Goal: Task Accomplishment & Management: Complete application form

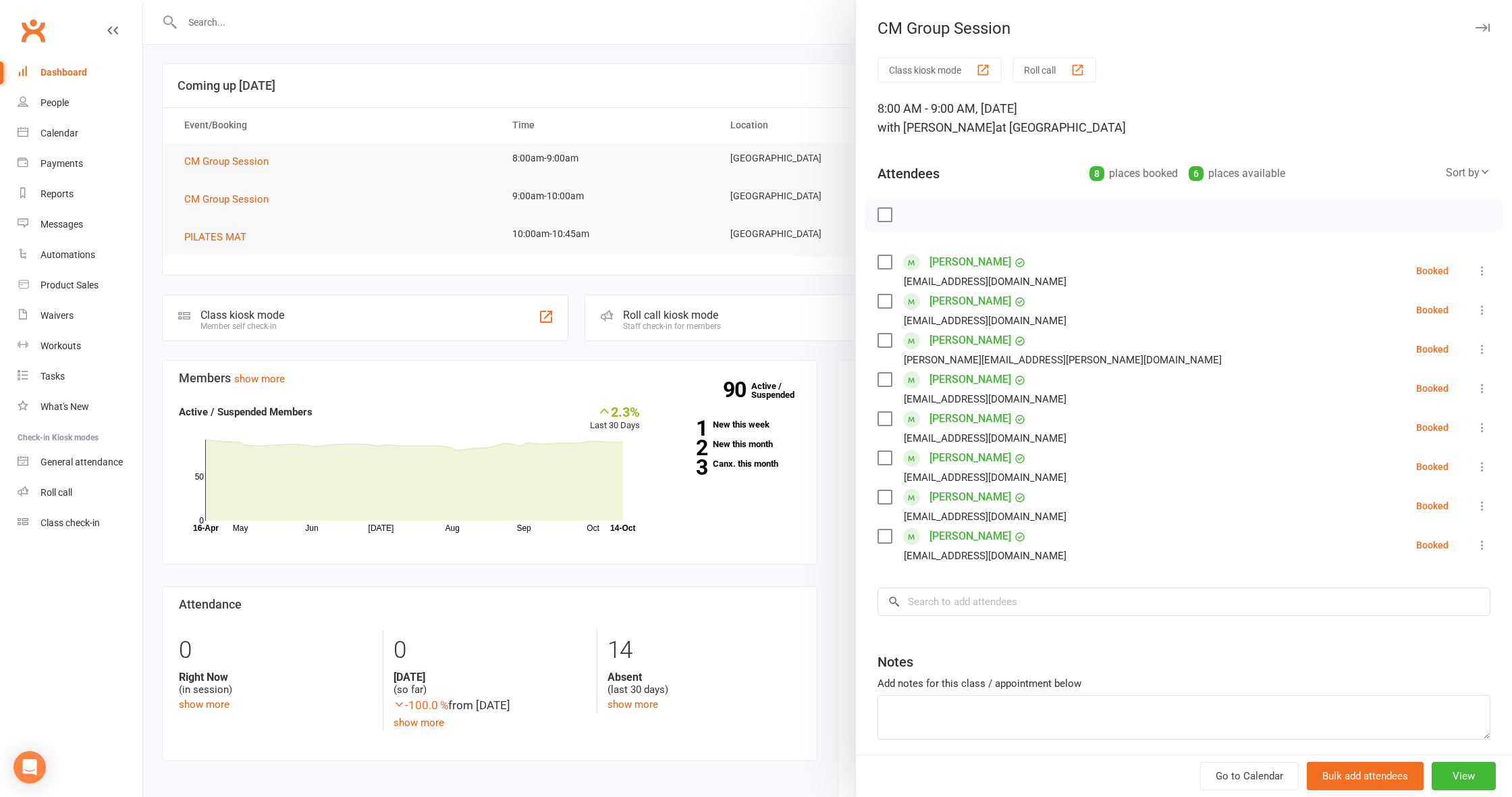
click at [1484, 309] on icon at bounding box center [1482, 310] width 14 height 14
click at [1403, 364] on link "Remove" at bounding box center [1417, 364] width 145 height 27
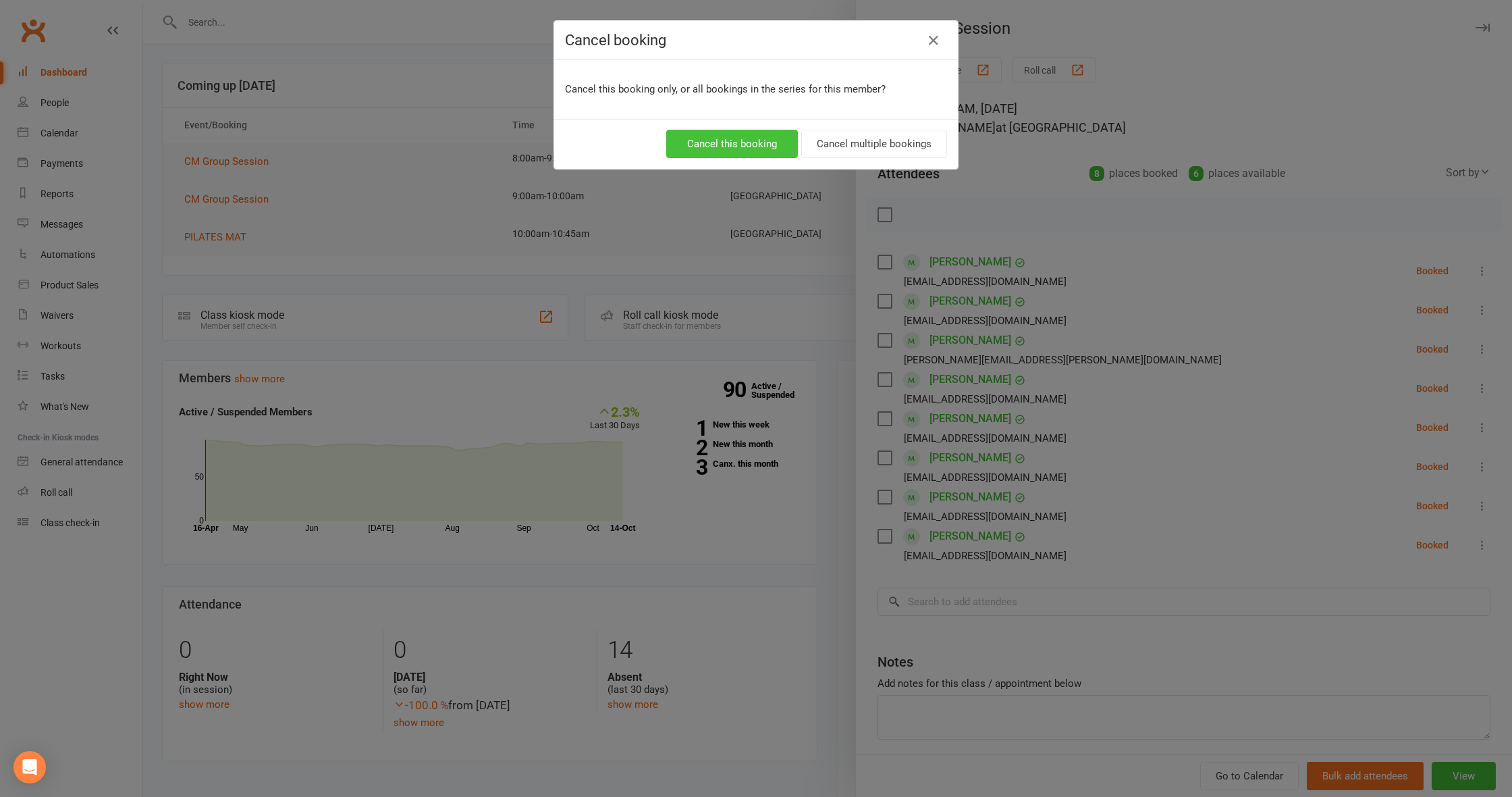
click at [748, 140] on button "Cancel this booking" at bounding box center [732, 144] width 132 height 28
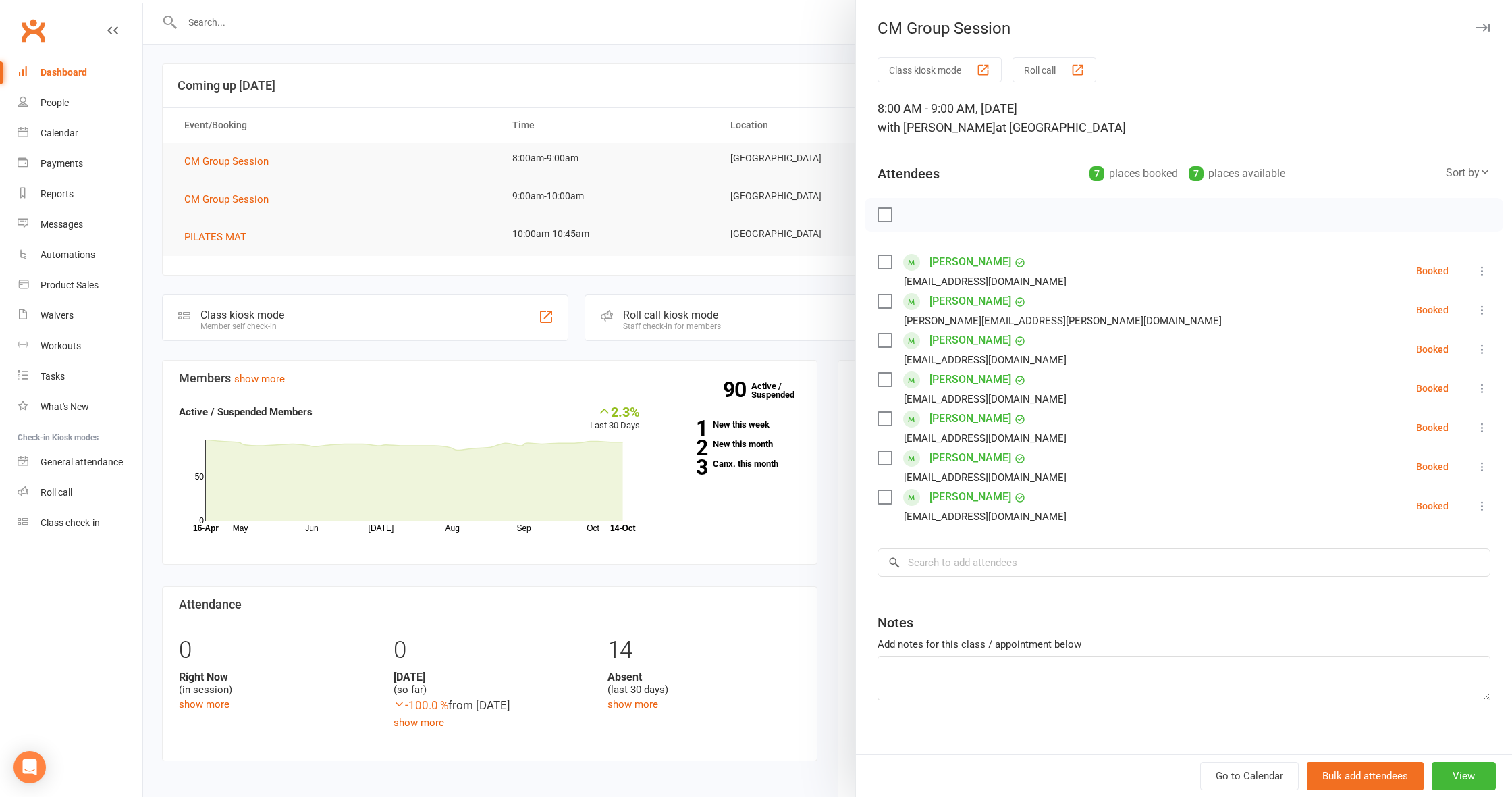
click at [881, 215] on label at bounding box center [884, 215] width 14 height 14
click at [913, 216] on icon "button" at bounding box center [915, 215] width 15 height 15
click at [395, 205] on div at bounding box center [827, 398] width 1369 height 797
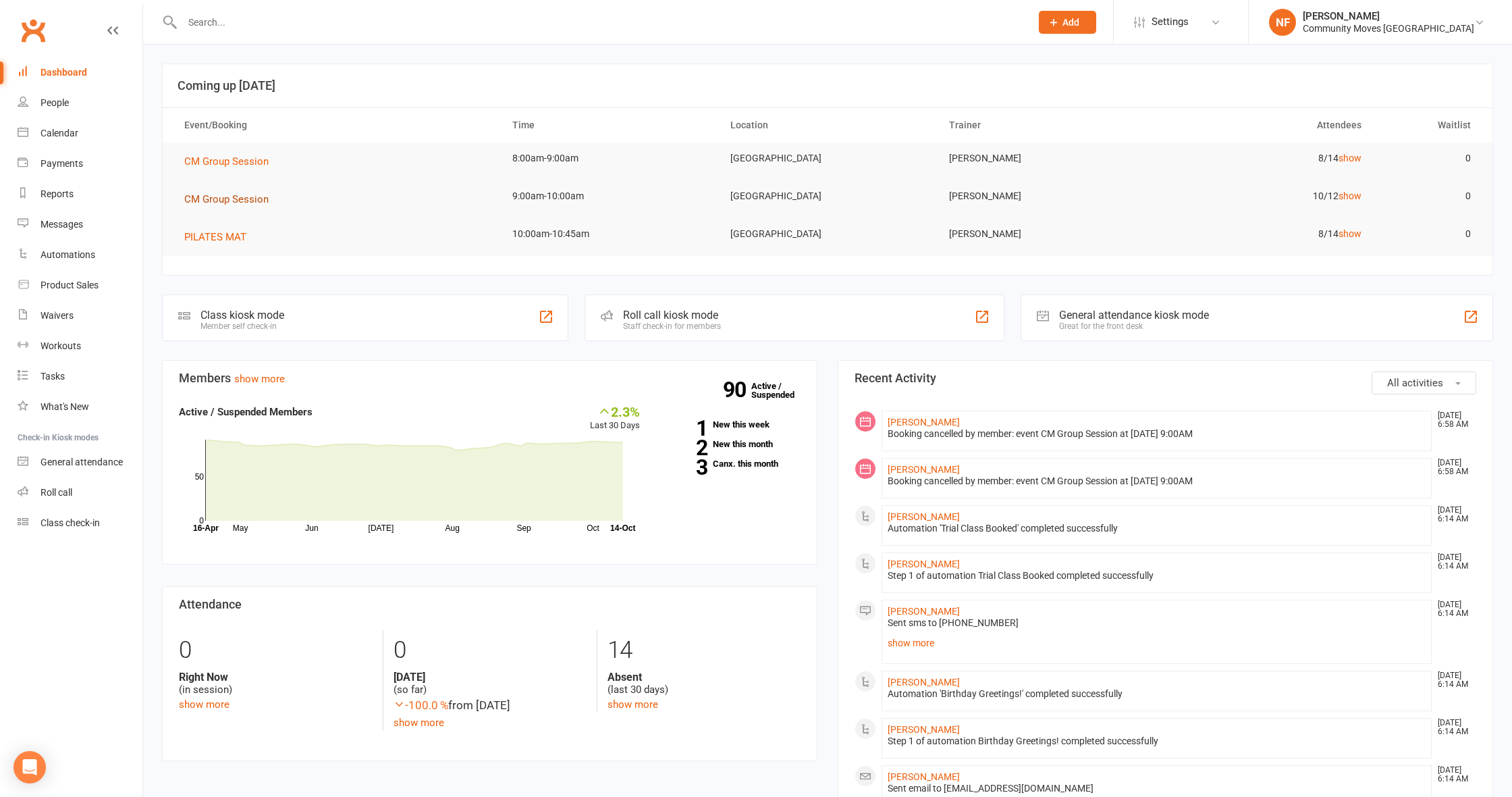
click at [220, 197] on span "CM Group Session" at bounding box center [226, 199] width 84 height 12
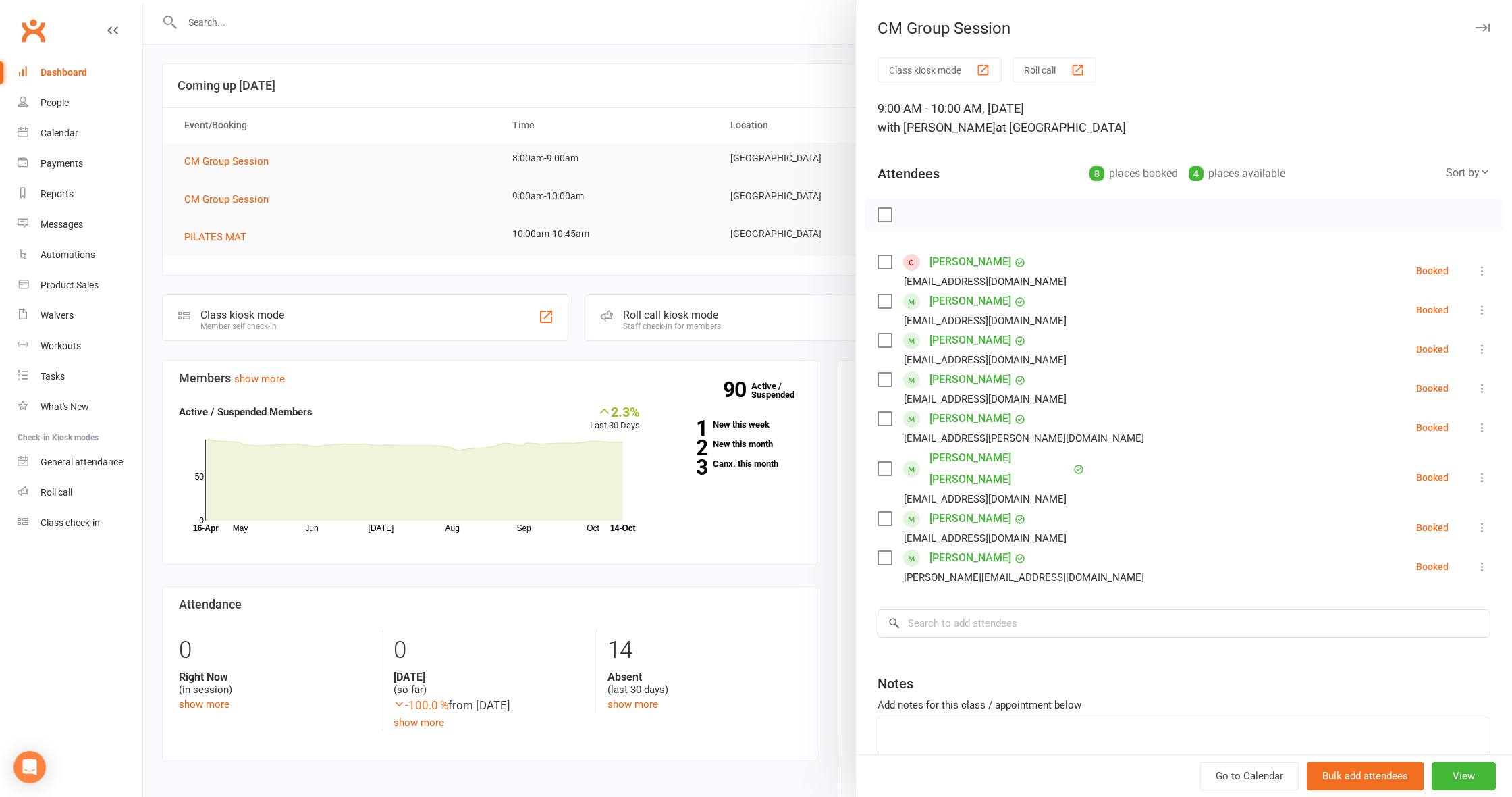
click at [883, 378] on label at bounding box center [884, 380] width 14 height 14
drag, startPoint x: 885, startPoint y: 414, endPoint x: 891, endPoint y: 433, distance: 19.9
click at [885, 414] on label at bounding box center [884, 419] width 14 height 14
click at [888, 512] on label at bounding box center [884, 519] width 14 height 14
click at [888, 264] on label at bounding box center [884, 262] width 14 height 14
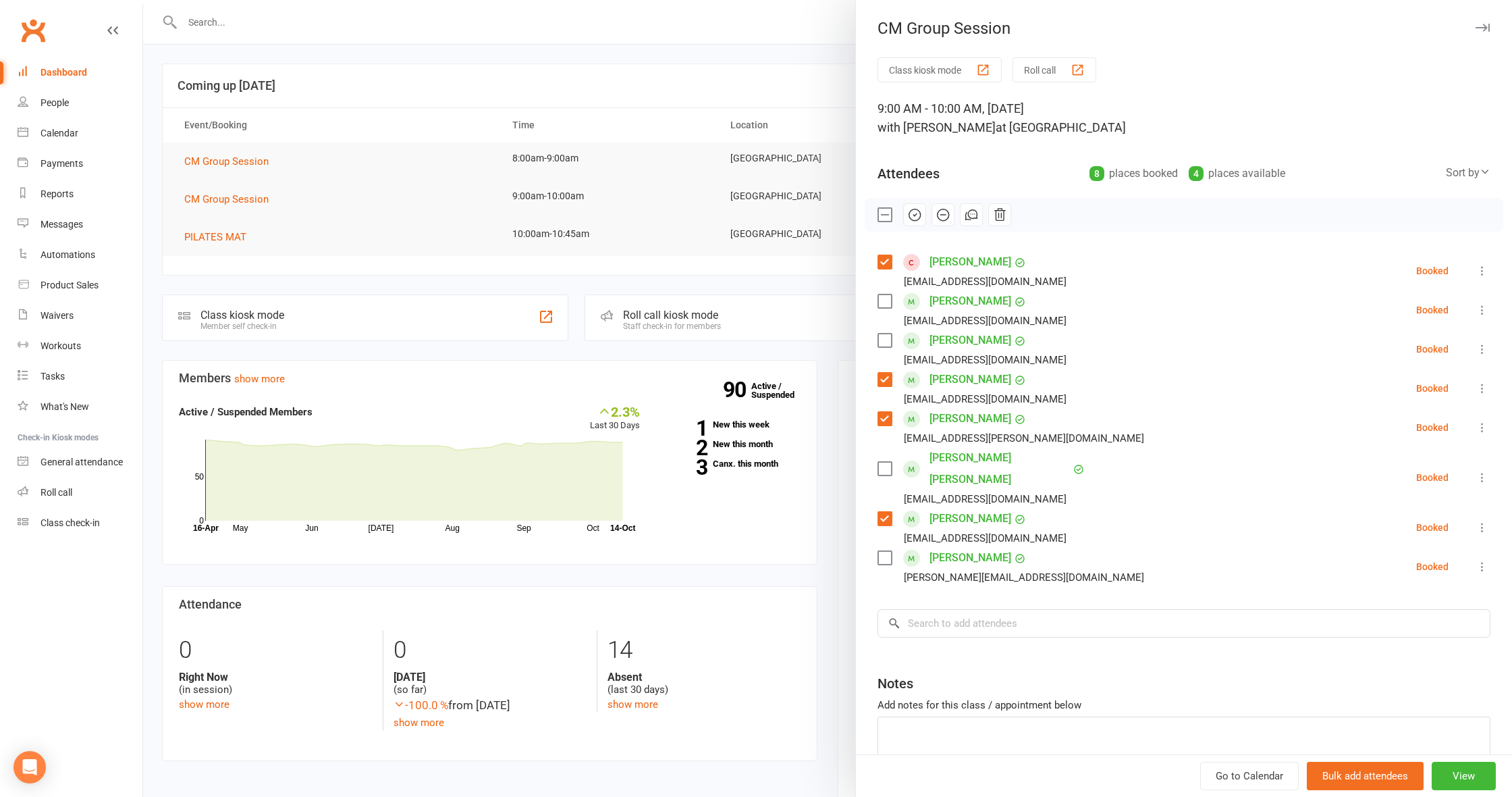
drag, startPoint x: 883, startPoint y: 300, endPoint x: 888, endPoint y: 288, distance: 13.0
click at [883, 300] on label at bounding box center [884, 301] width 14 height 14
click at [916, 212] on icon "button" at bounding box center [915, 215] width 15 height 15
click at [1054, 609] on input "search" at bounding box center [1184, 623] width 613 height 28
type input "M"
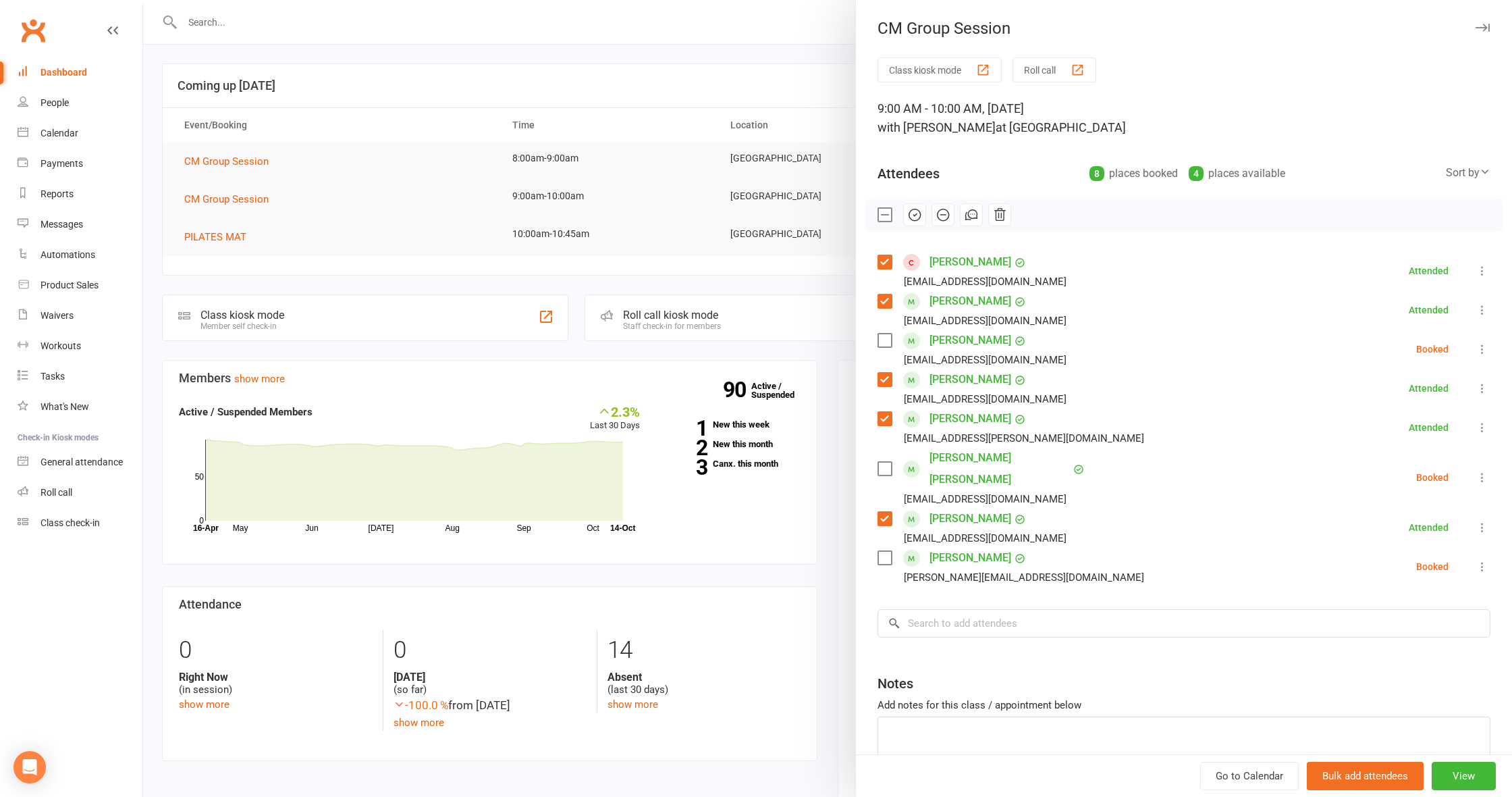
click at [887, 342] on label at bounding box center [884, 341] width 14 height 14
drag, startPoint x: 880, startPoint y: 454, endPoint x: 890, endPoint y: 483, distance: 30.7
click at [880, 462] on label at bounding box center [884, 469] width 14 height 14
drag, startPoint x: 886, startPoint y: 539, endPoint x: 888, endPoint y: 497, distance: 42.0
click at [886, 551] on label at bounding box center [884, 558] width 14 height 14
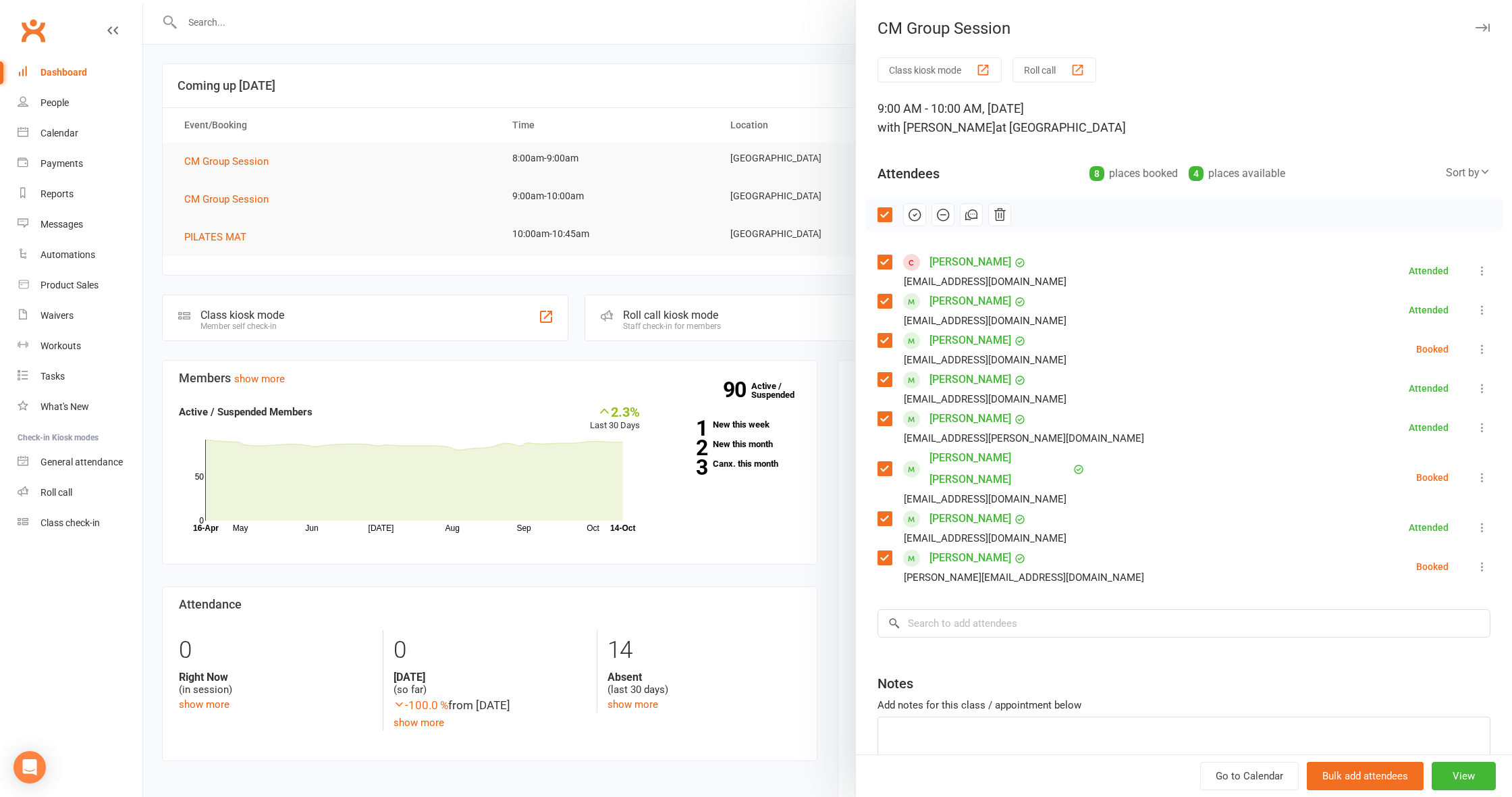
click at [910, 217] on icon "button" at bounding box center [915, 215] width 15 height 15
click at [454, 280] on div at bounding box center [827, 398] width 1369 height 797
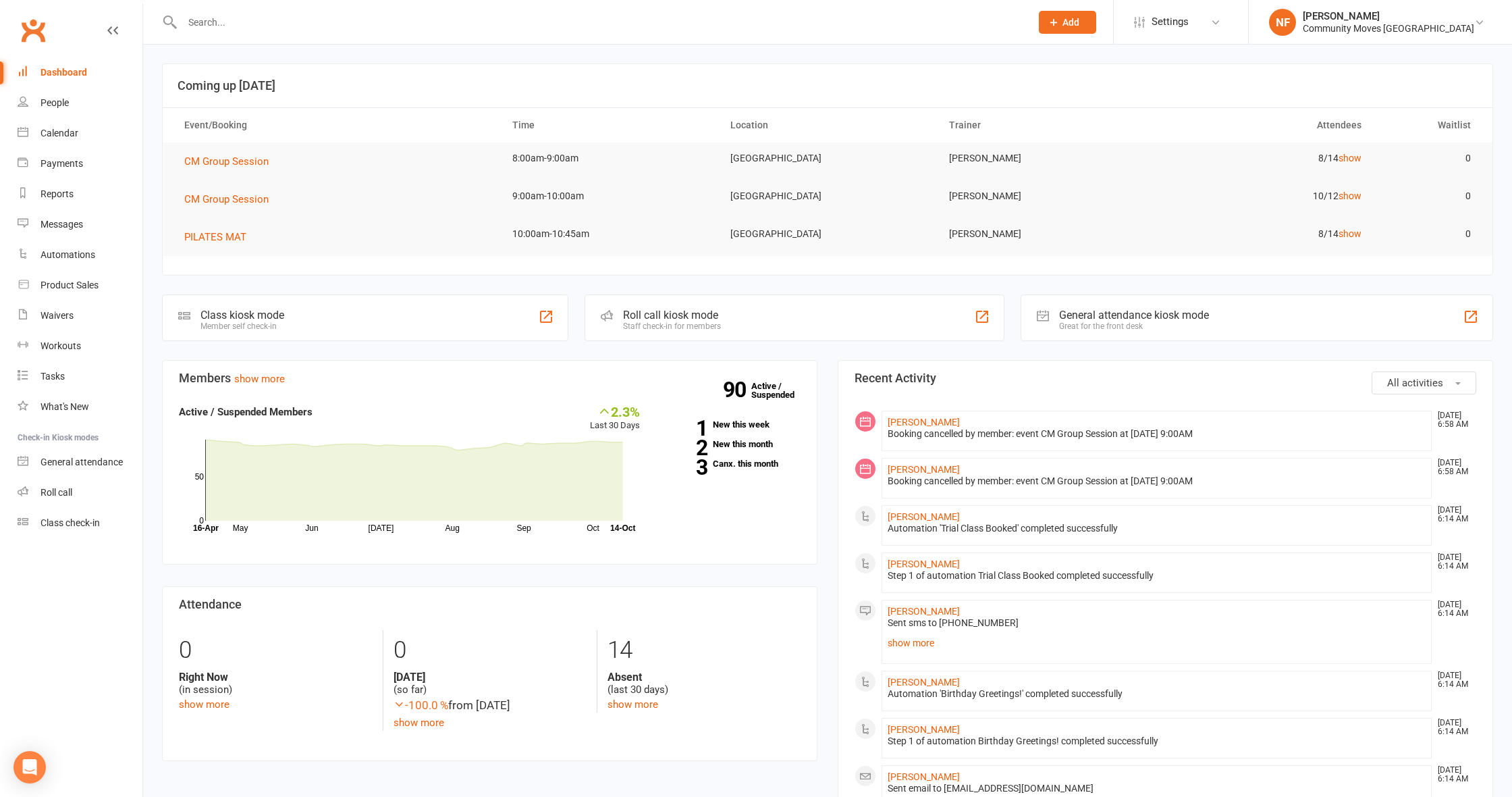
click at [1079, 24] on span "Add" at bounding box center [1071, 22] width 17 height 11
click at [1083, 61] on link "Prospect" at bounding box center [1052, 60] width 120 height 31
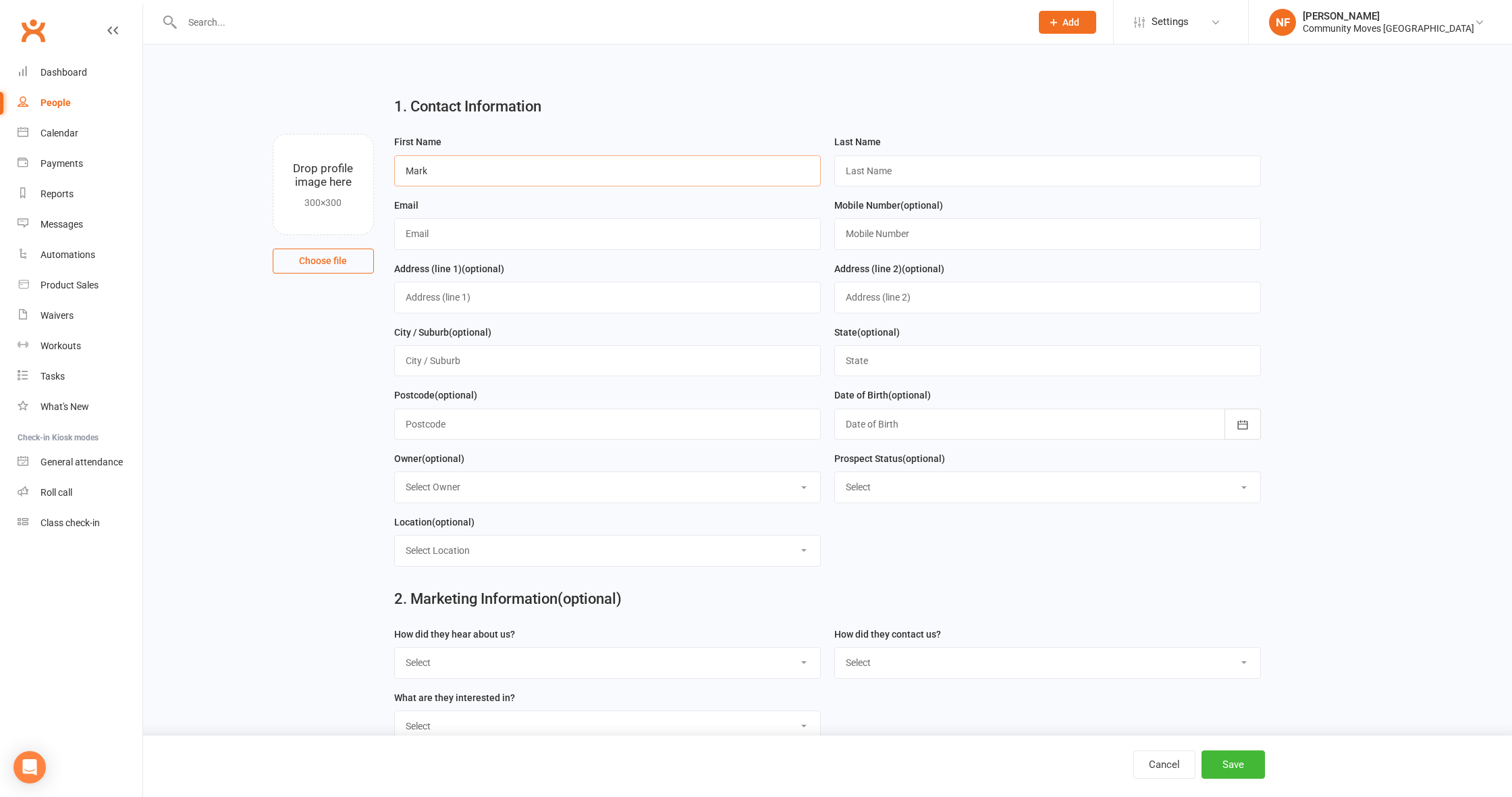
type input "Mark"
type input "[PERSON_NAME]"
drag, startPoint x: 895, startPoint y: 238, endPoint x: 902, endPoint y: 233, distance: 8.6
type input "0420294221"
type input "[EMAIL_ADDRESS][DOMAIN_NAME]"
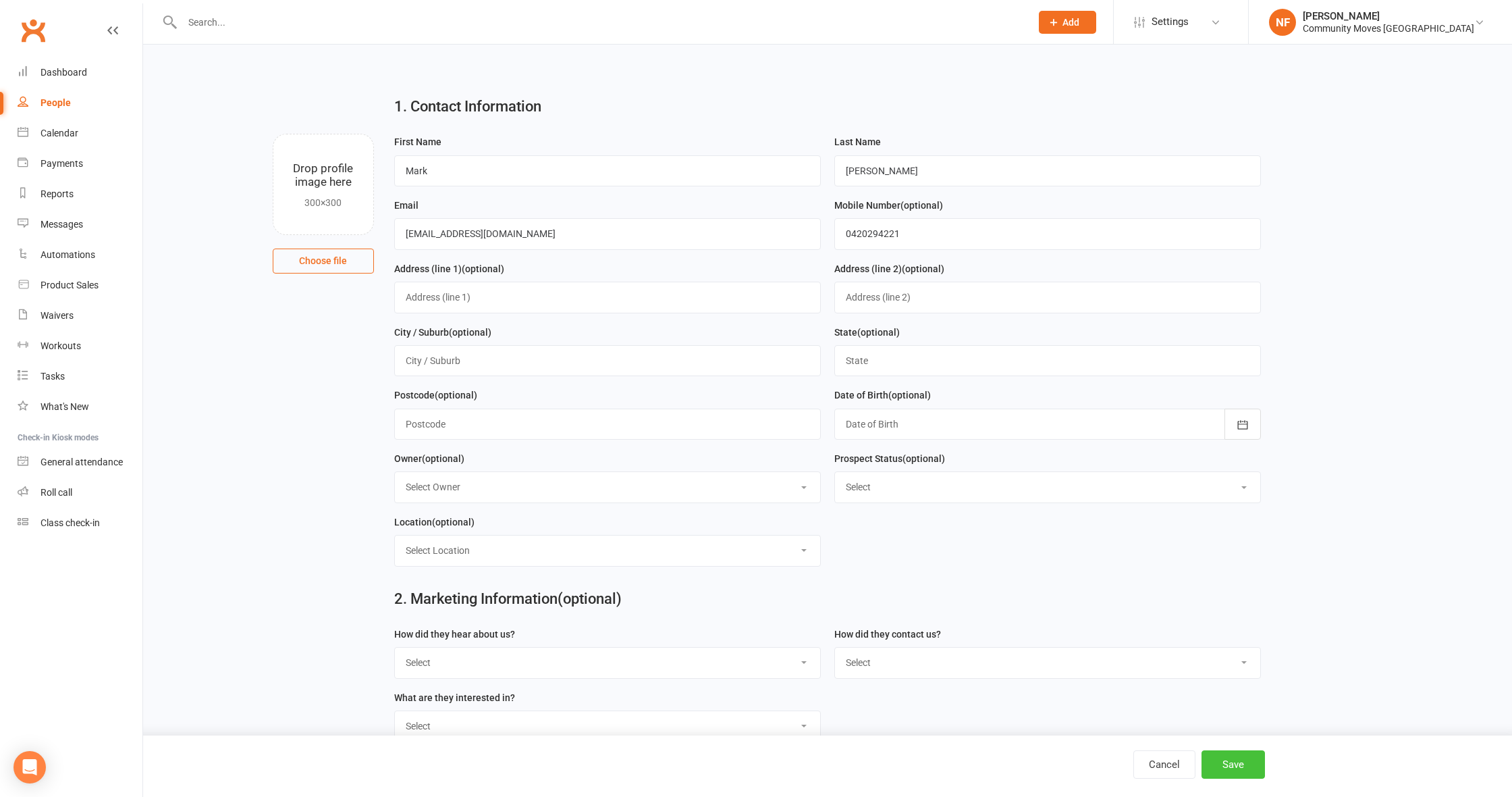
click at [1244, 759] on button "Save" at bounding box center [1233, 764] width 64 height 28
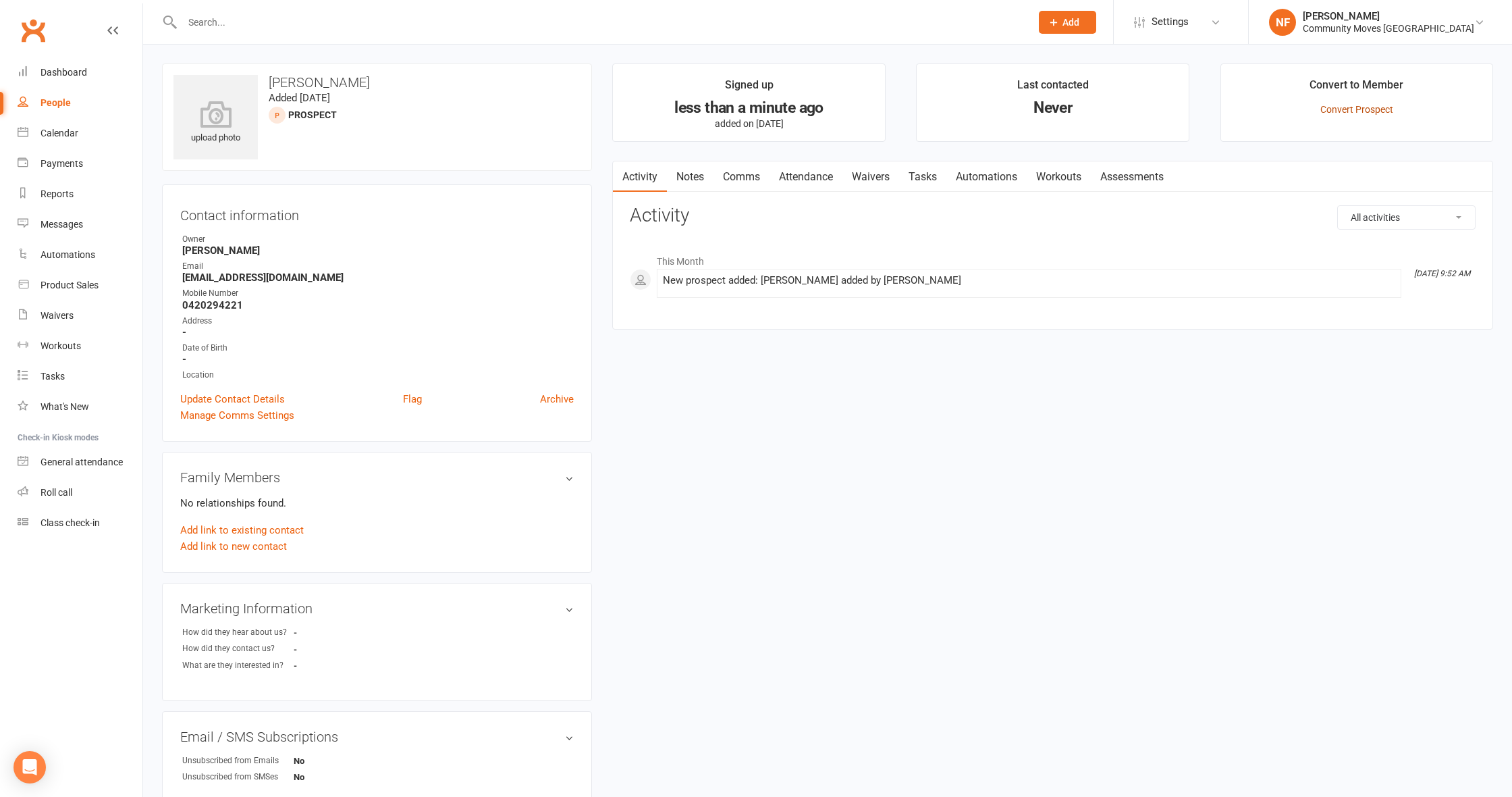
click at [1368, 104] on link "Convert Prospect" at bounding box center [1357, 109] width 73 height 11
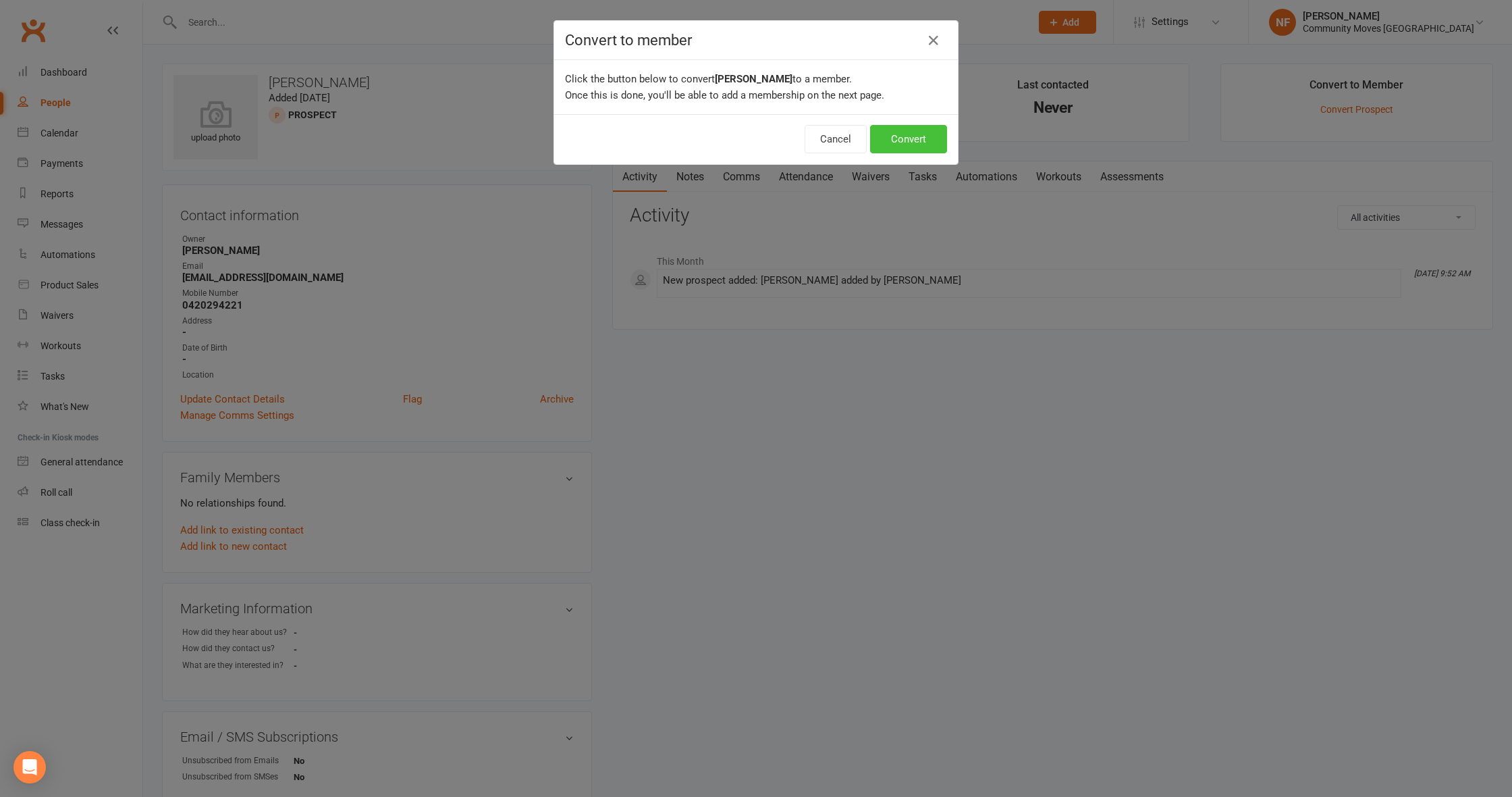
click at [911, 142] on button "Convert" at bounding box center [908, 139] width 77 height 28
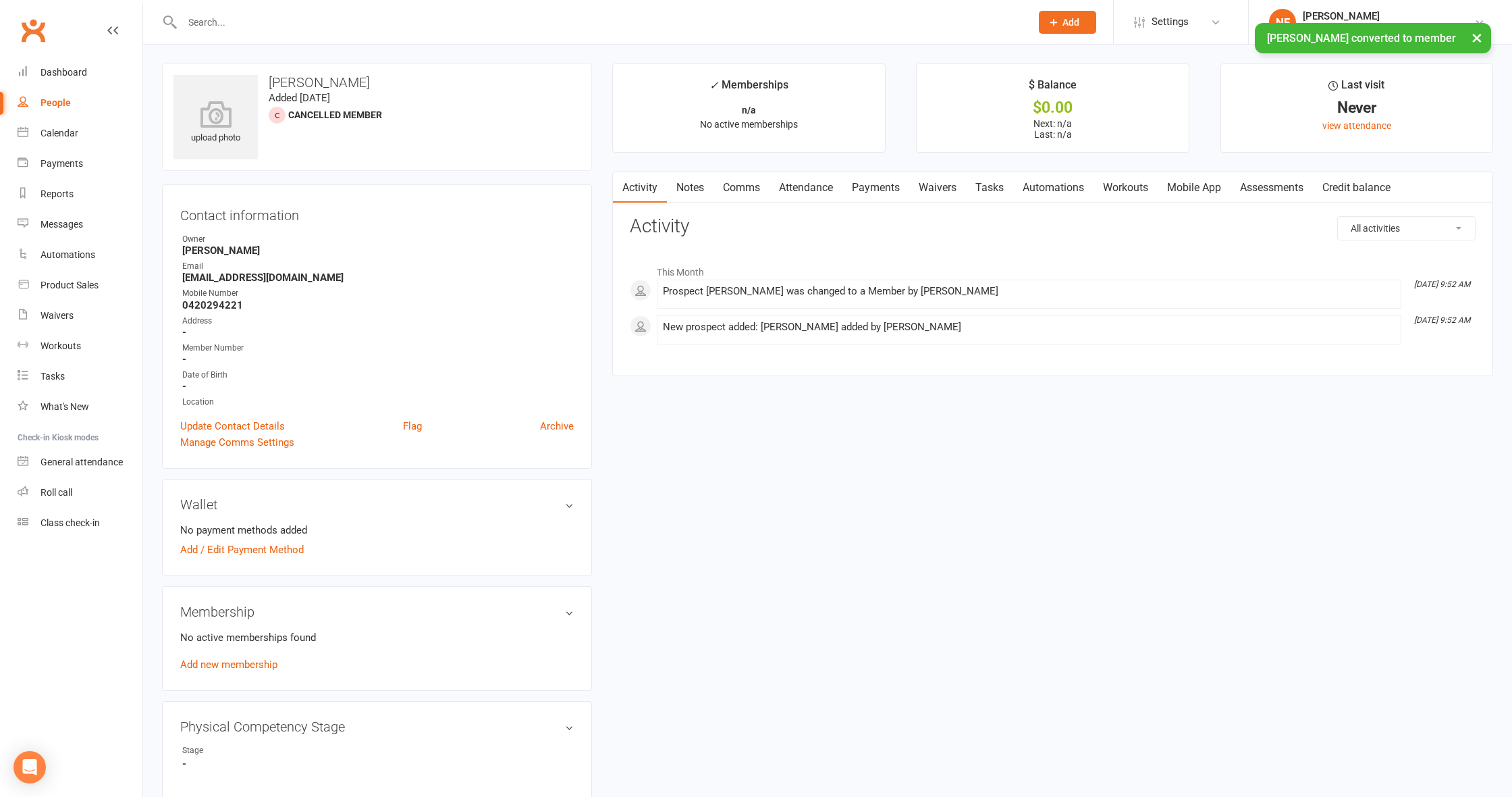
click at [1212, 191] on link "Mobile App" at bounding box center [1194, 188] width 73 height 31
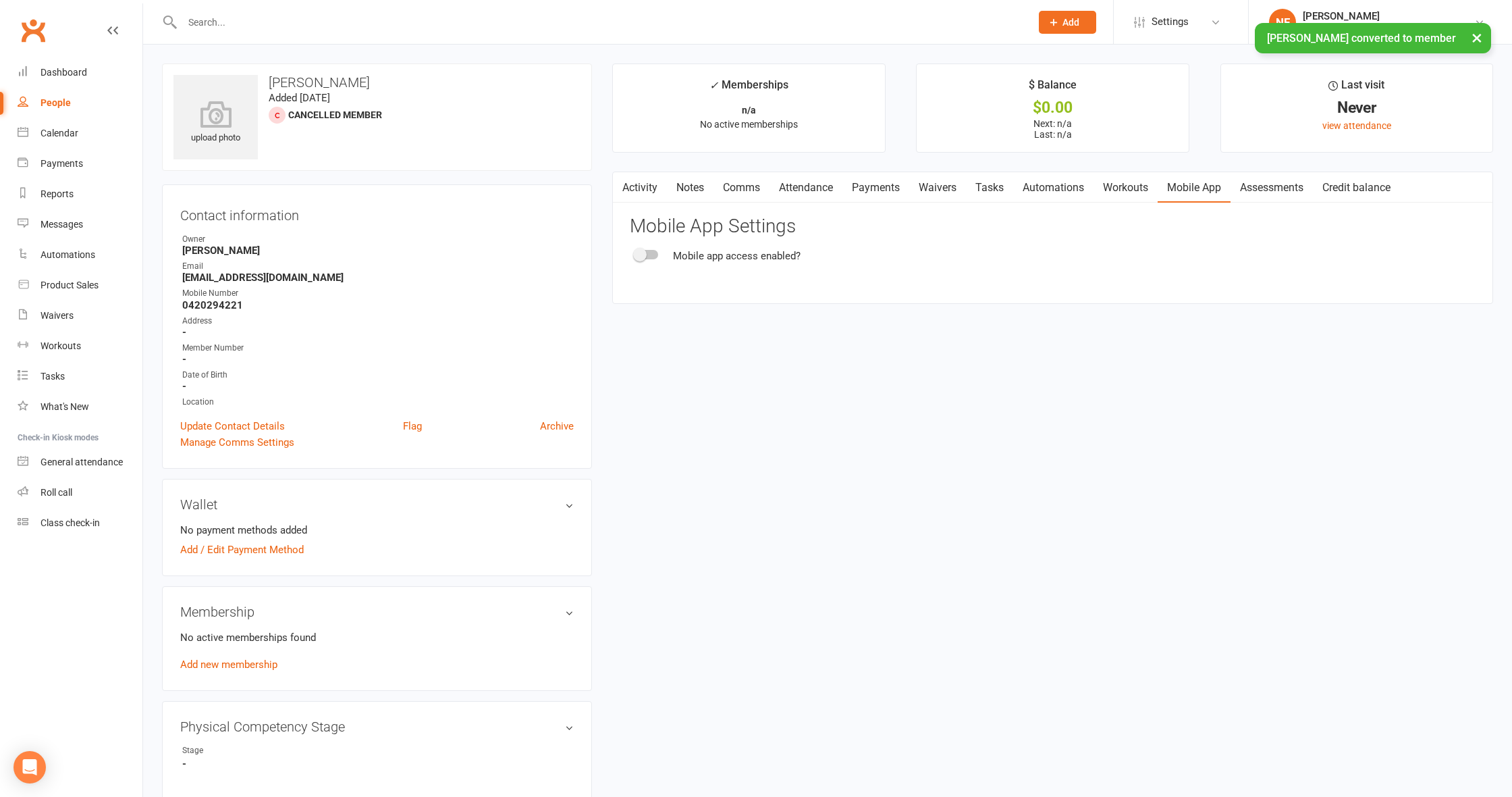
click at [643, 256] on span at bounding box center [640, 254] width 14 height 14
click at [635, 252] on input "checkbox" at bounding box center [635, 252] width 0 height 0
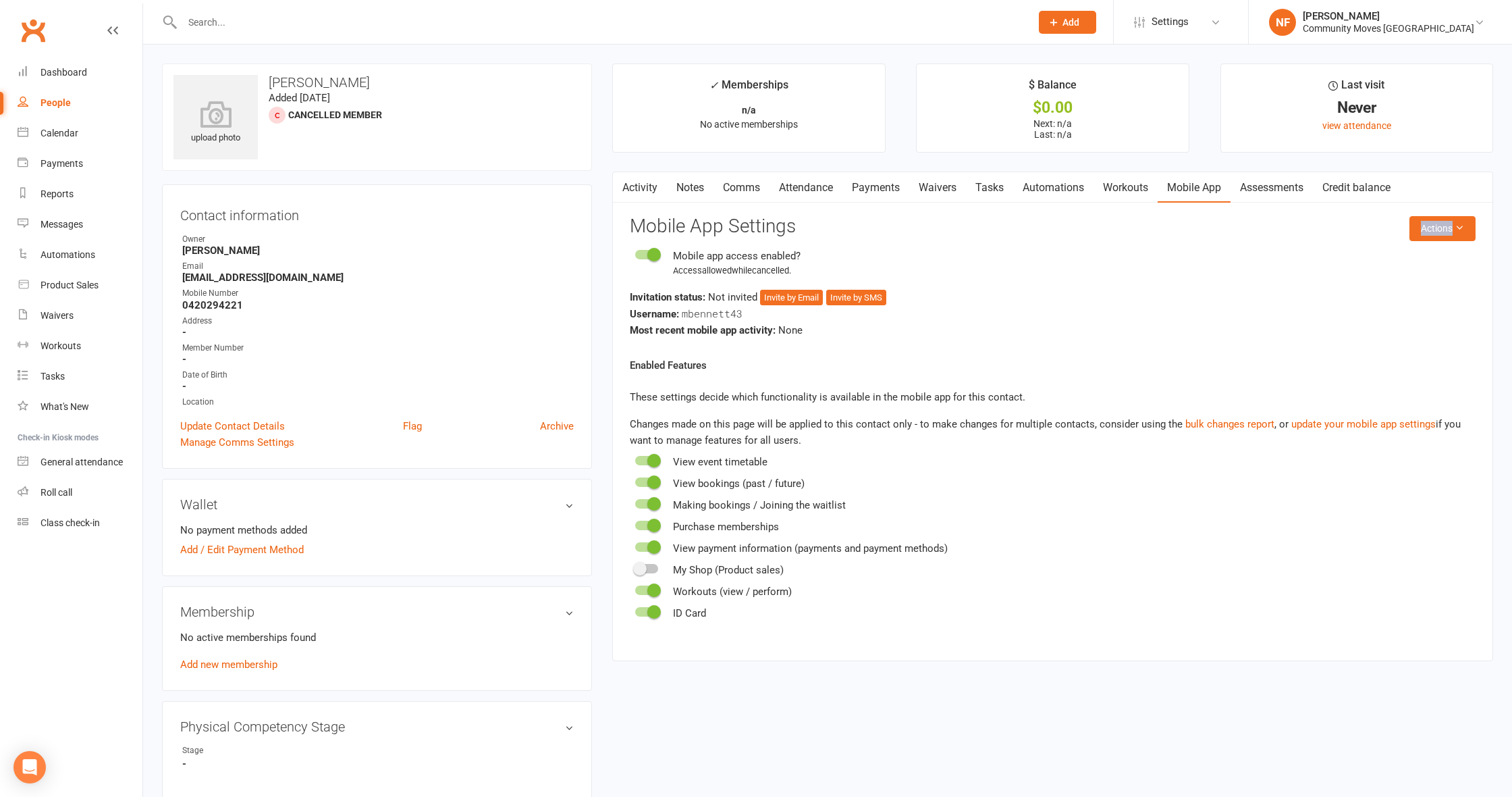
drag, startPoint x: 1439, startPoint y: 225, endPoint x: 1454, endPoint y: 249, distance: 28.3
click at [1227, 289] on react-component "Actions Mobile App Settings Mobile app access enabled? Access allowed while can…" at bounding box center [1052, 419] width 845 height 405
click at [1453, 231] on button "Actions" at bounding box center [1443, 229] width 66 height 24
click at [1418, 283] on link "Send invitation SMS" at bounding box center [1408, 285] width 134 height 27
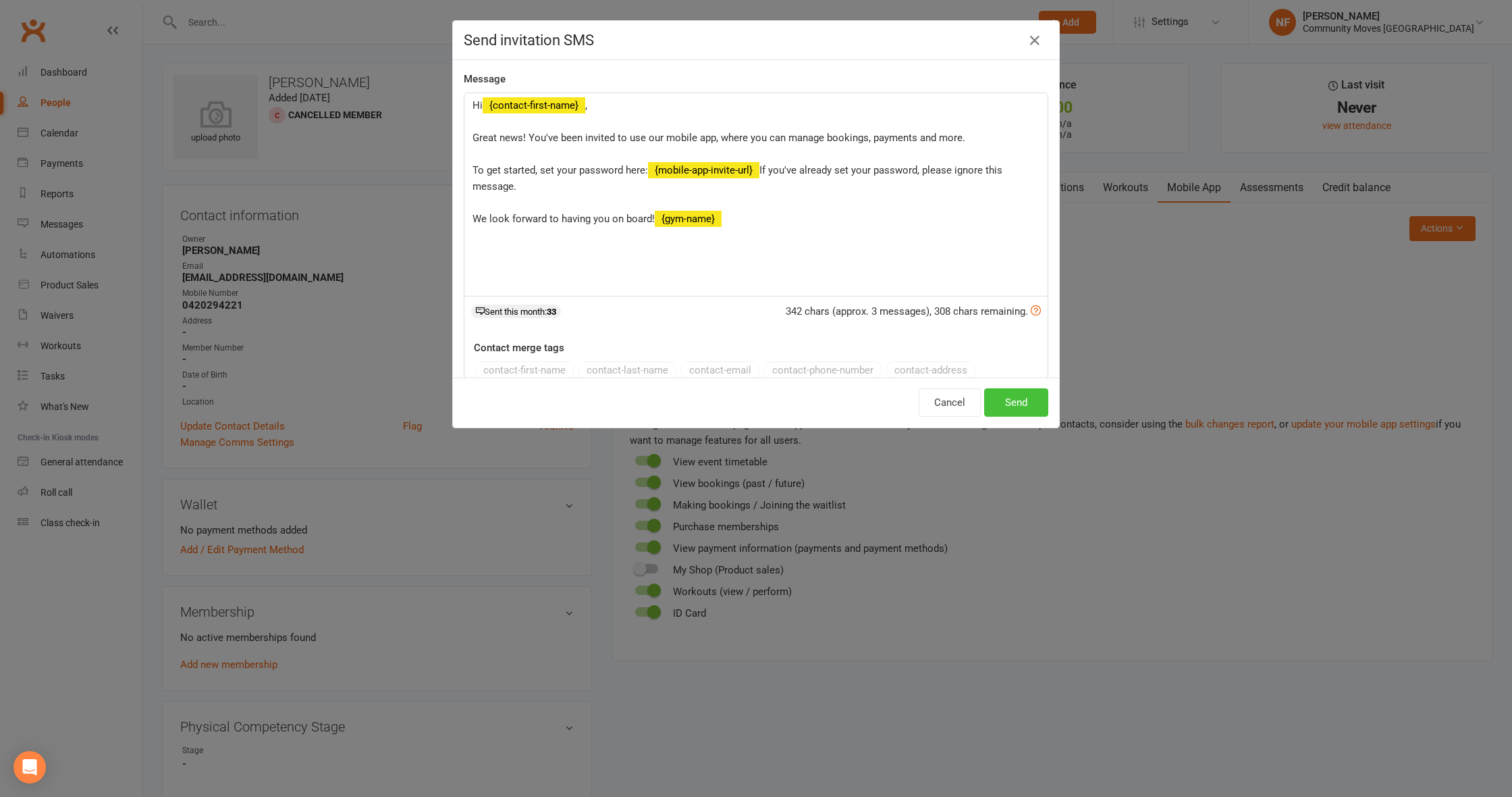
click at [1006, 405] on button "Send" at bounding box center [1016, 402] width 64 height 28
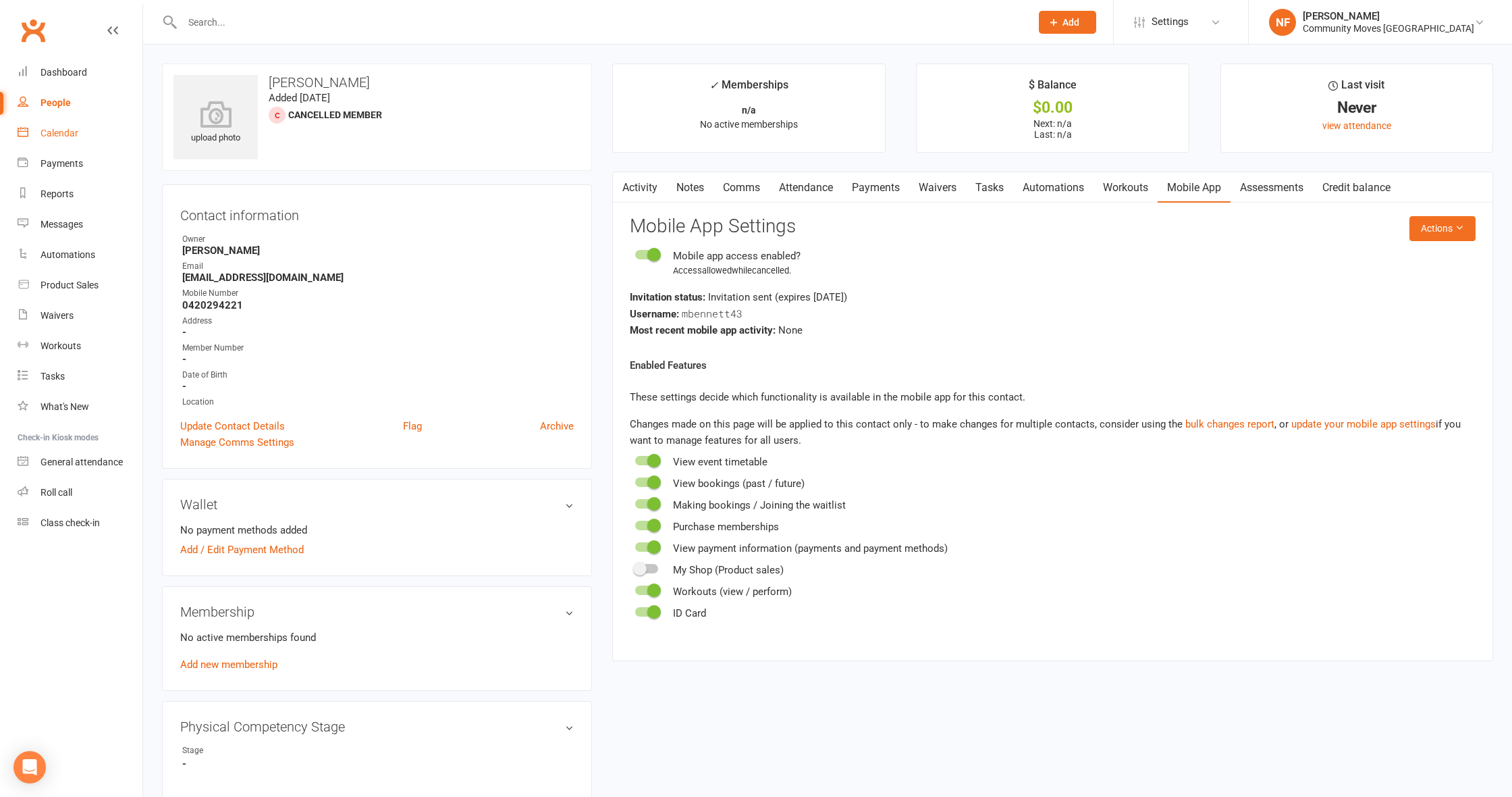
click at [56, 136] on div "Calendar" at bounding box center [60, 133] width 38 height 11
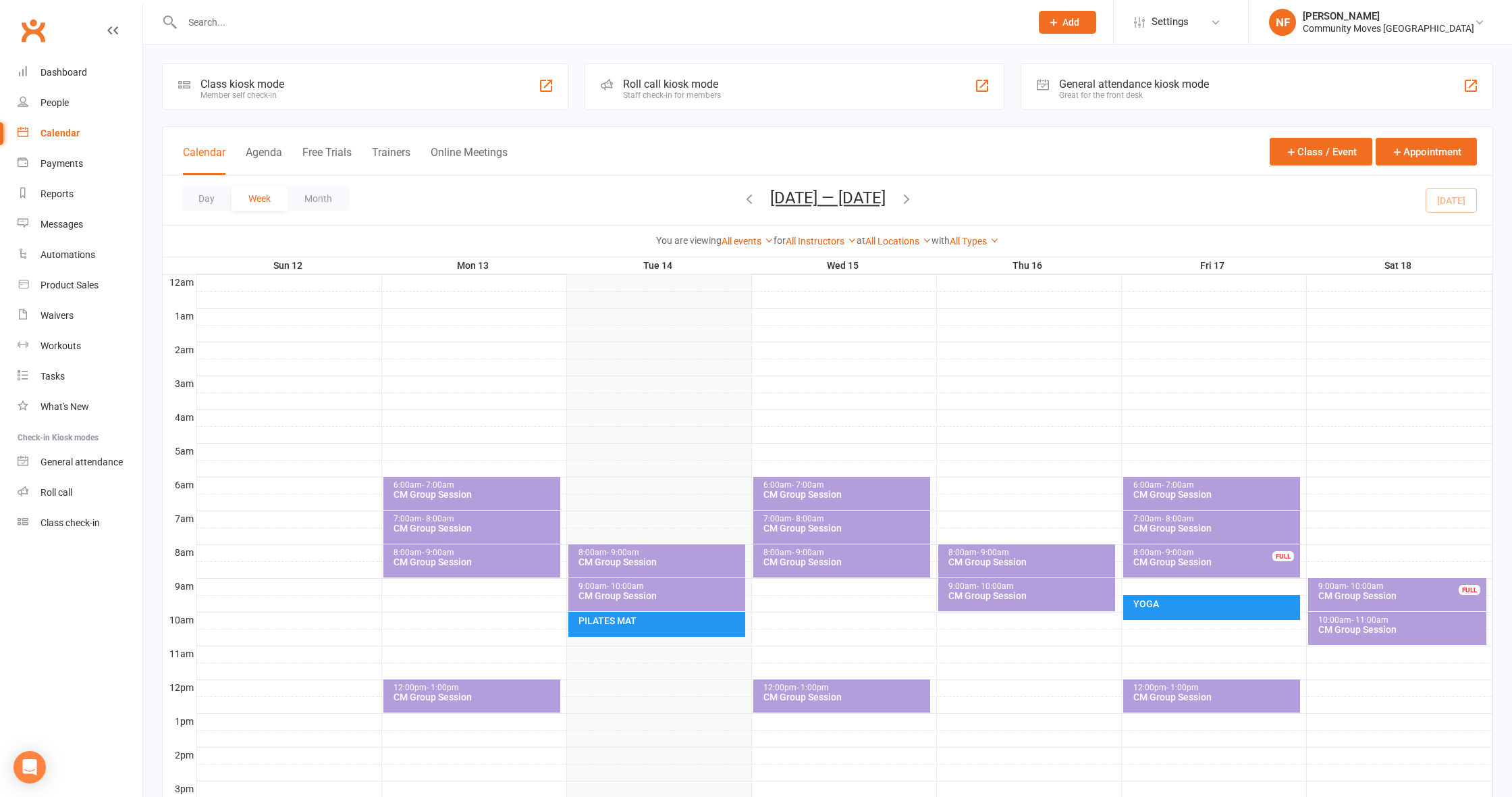
click at [668, 595] on div "CM Group Session" at bounding box center [660, 596] width 165 height 9
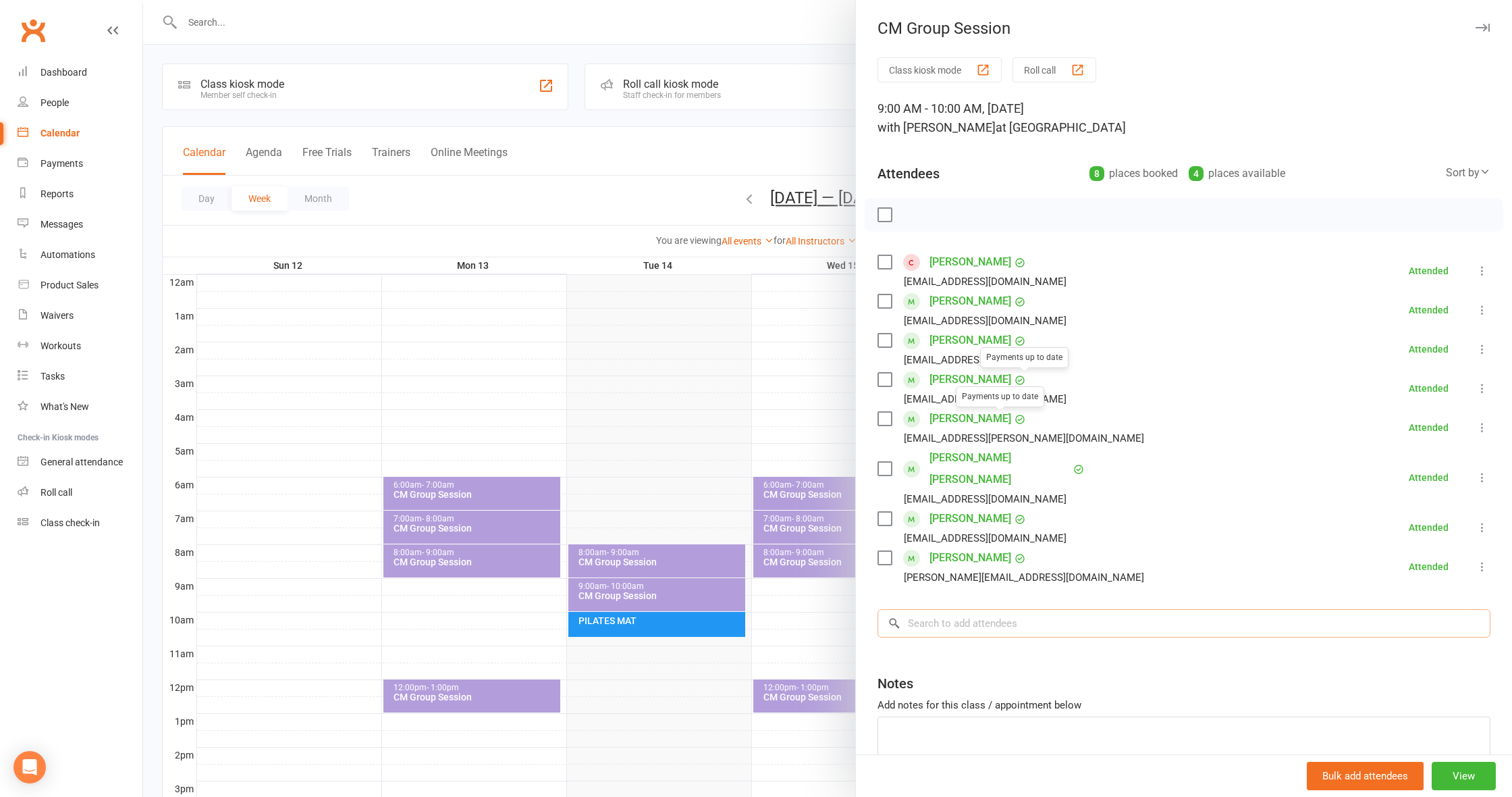
click at [966, 612] on input "search" at bounding box center [1184, 623] width 613 height 28
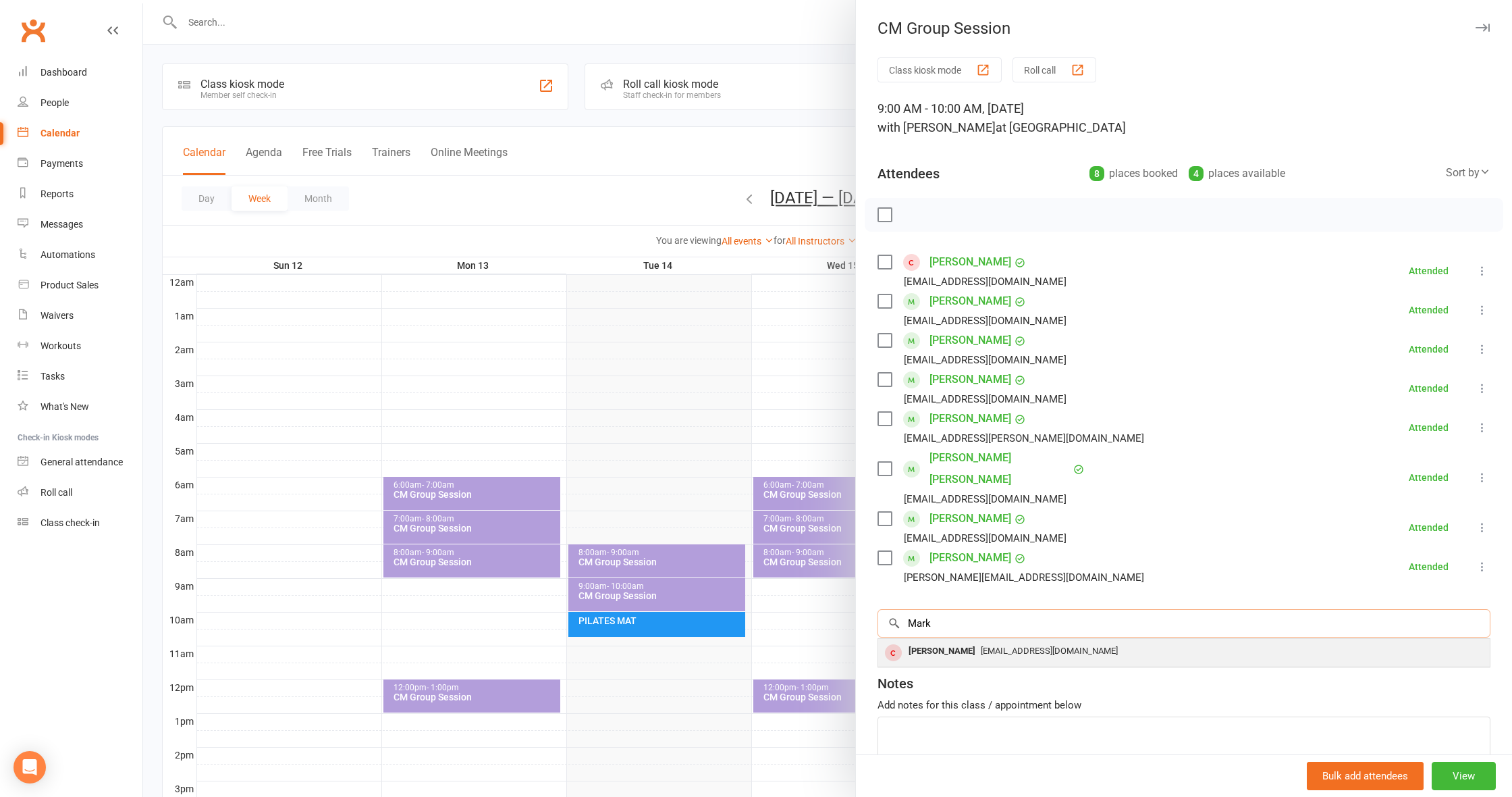
type input "Mark"
click at [1018, 646] on span "[EMAIL_ADDRESS][DOMAIN_NAME]" at bounding box center [1050, 650] width 137 height 10
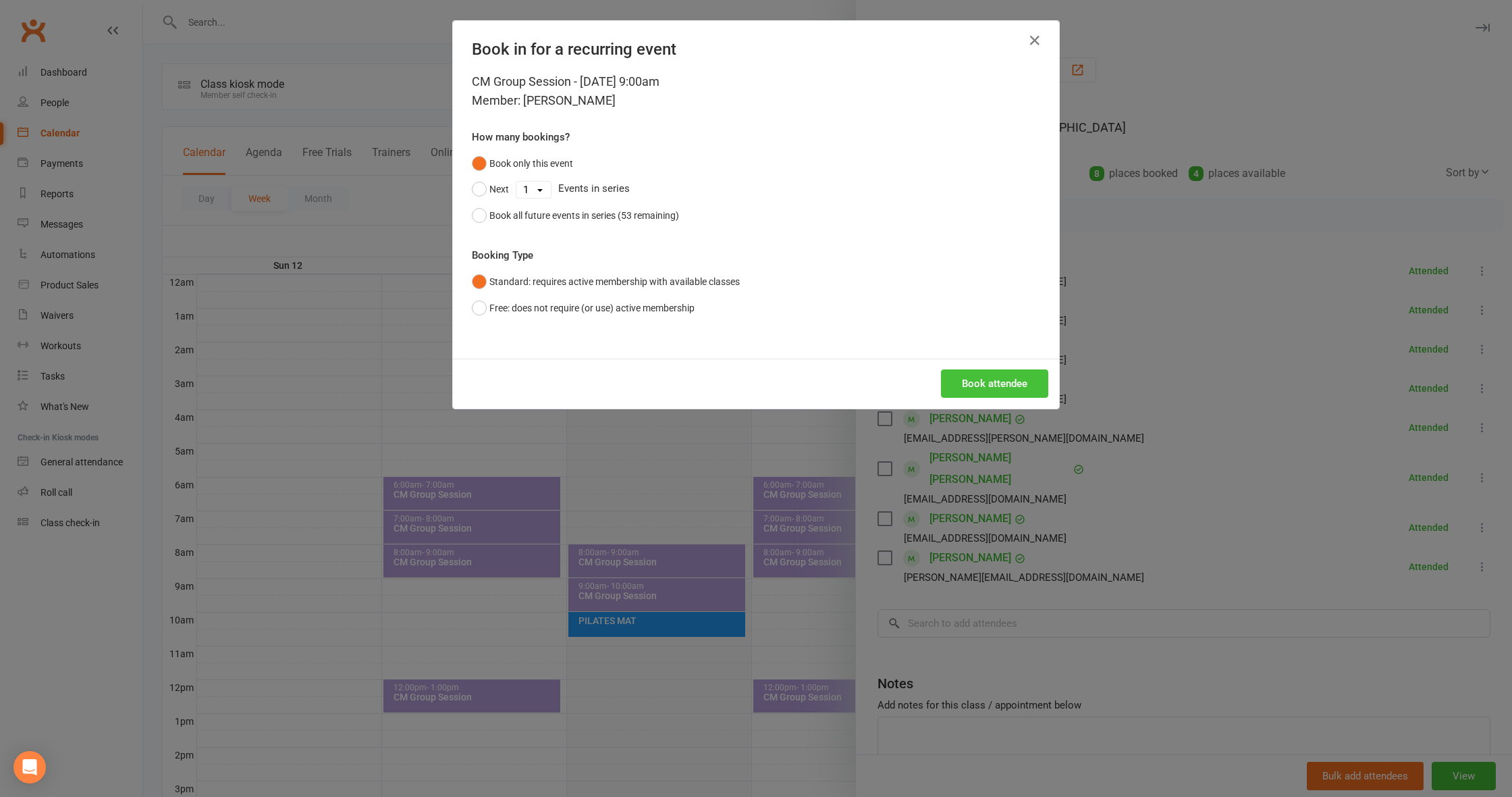
click at [1011, 385] on button "Book attendee" at bounding box center [995, 384] width 107 height 28
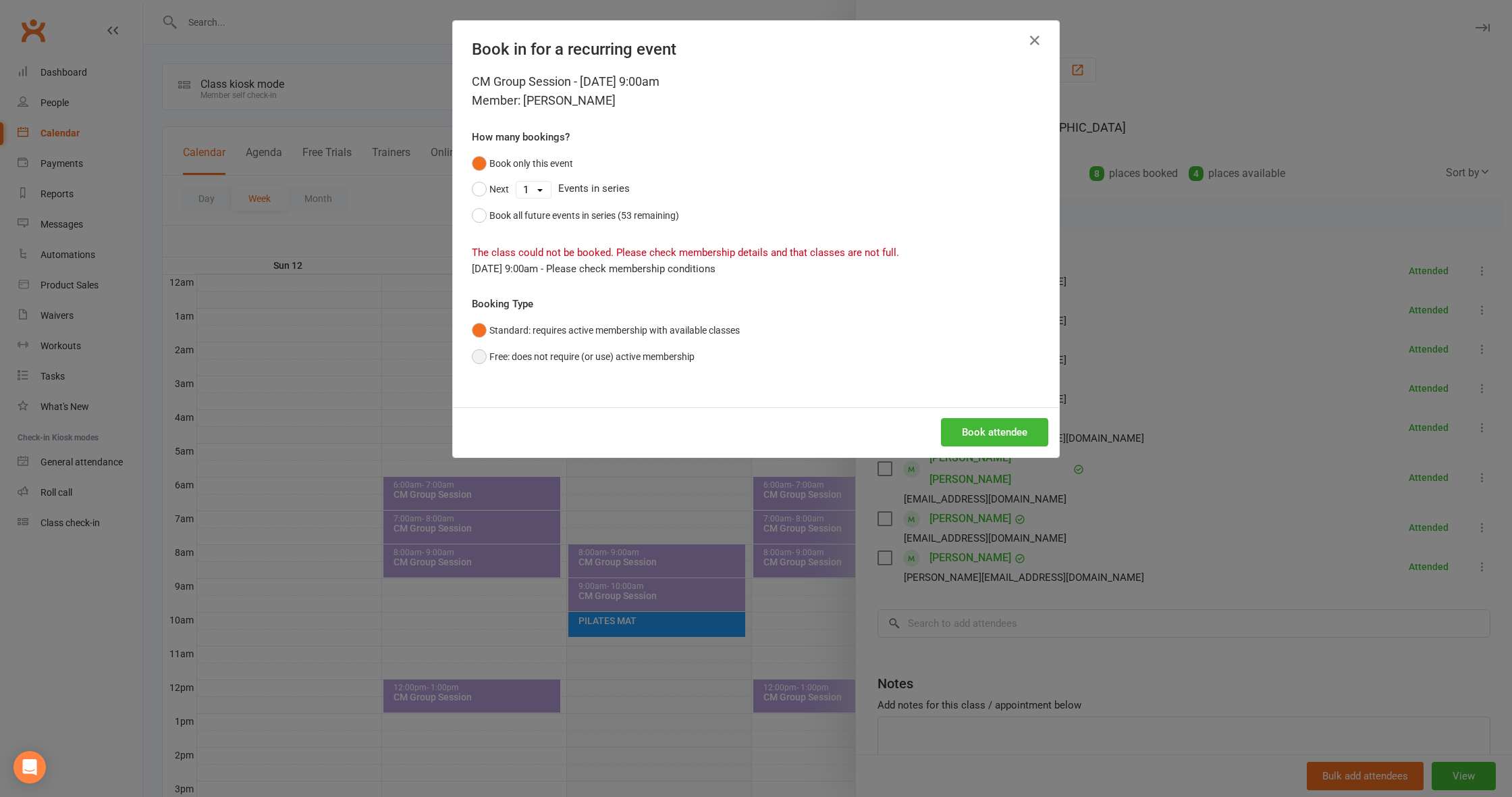
click at [486, 354] on button "Free: does not require (or use) active membership" at bounding box center [583, 357] width 223 height 26
click at [980, 428] on button "Book attendee" at bounding box center [995, 432] width 107 height 28
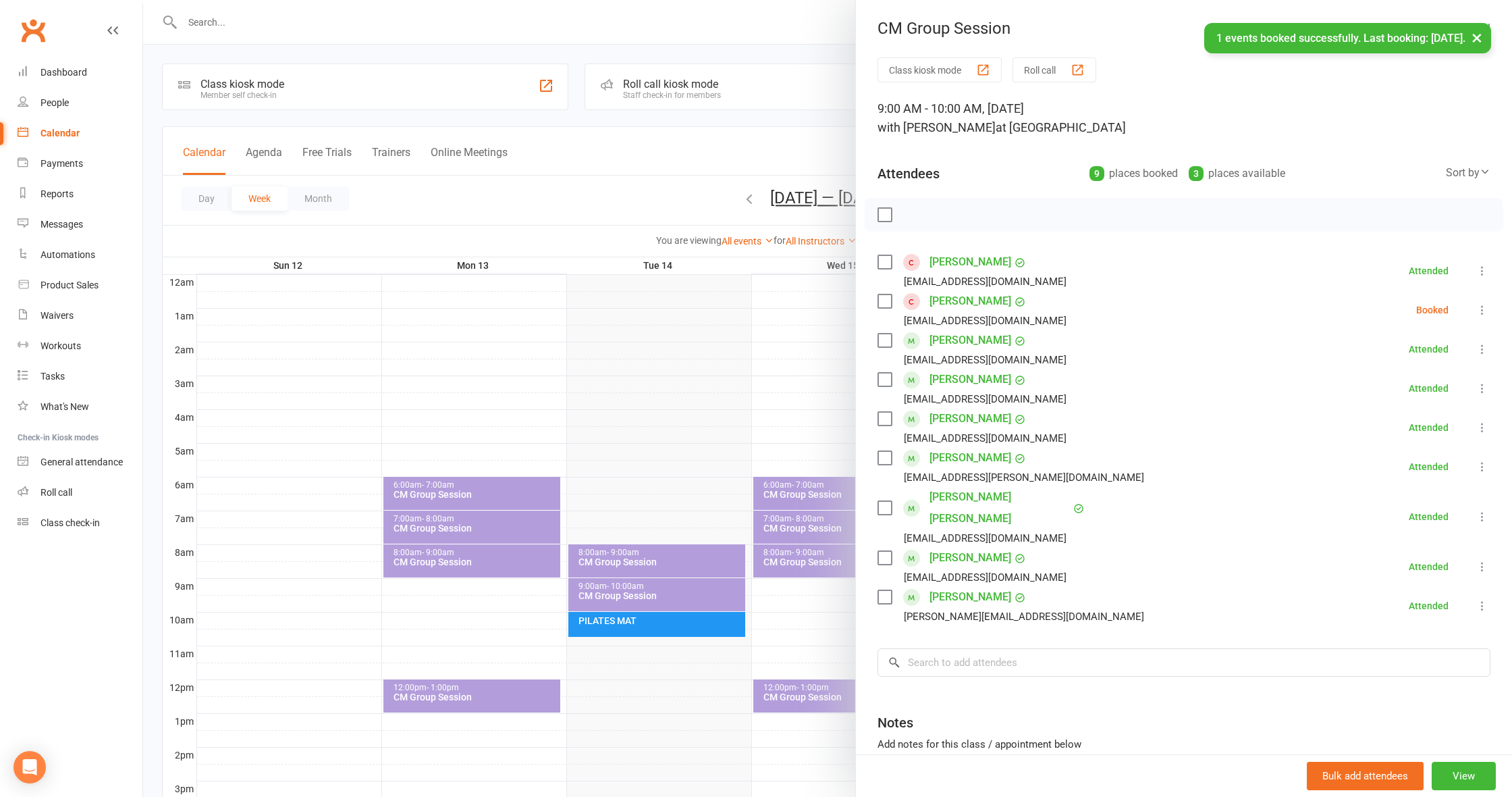
click at [881, 300] on label at bounding box center [884, 301] width 14 height 14
click at [913, 215] on icon "button" at bounding box center [914, 216] width 1 height 1
click at [981, 299] on link "[PERSON_NAME]" at bounding box center [970, 301] width 81 height 22
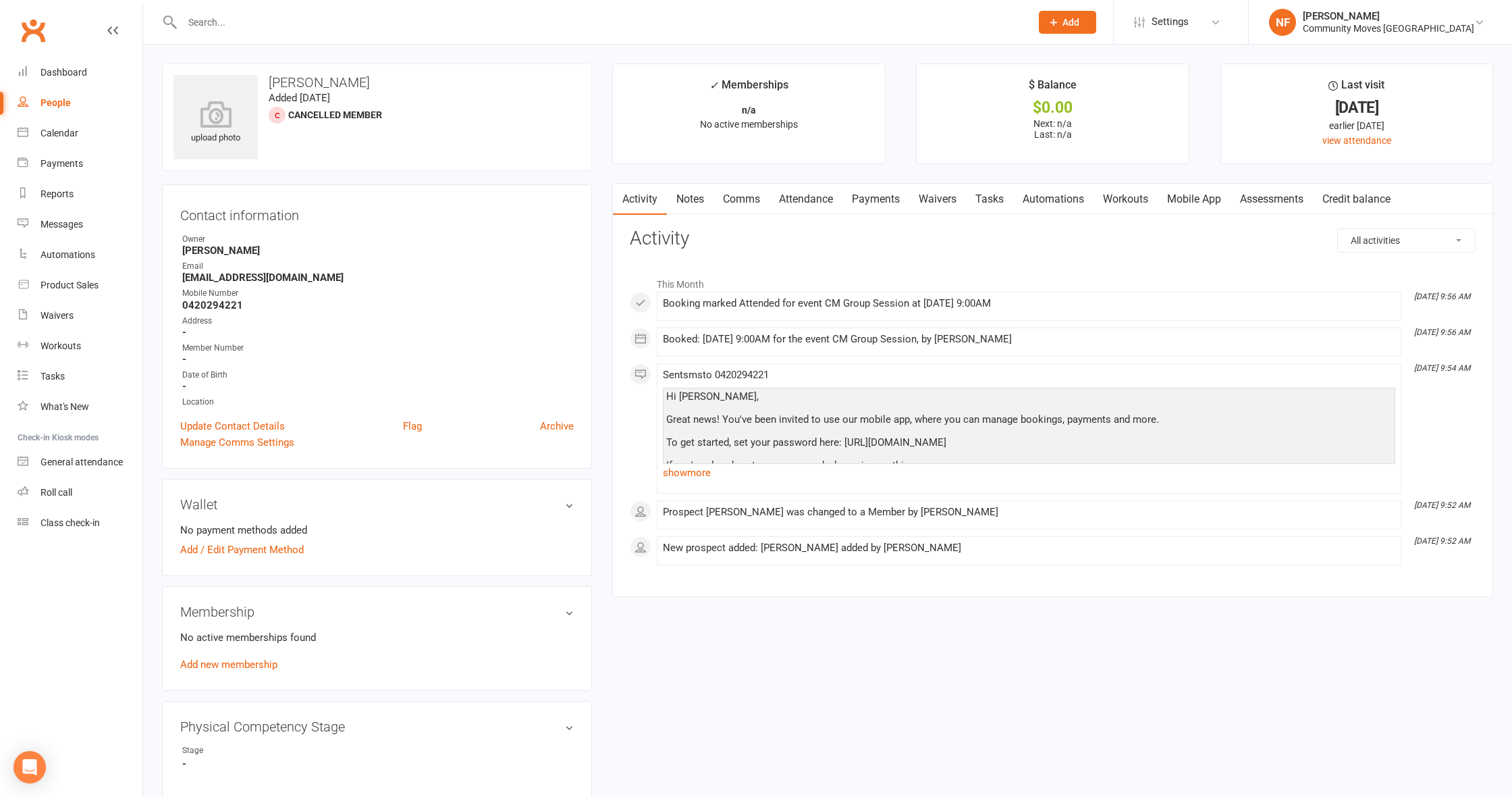
click at [690, 197] on link "Notes" at bounding box center [690, 199] width 47 height 31
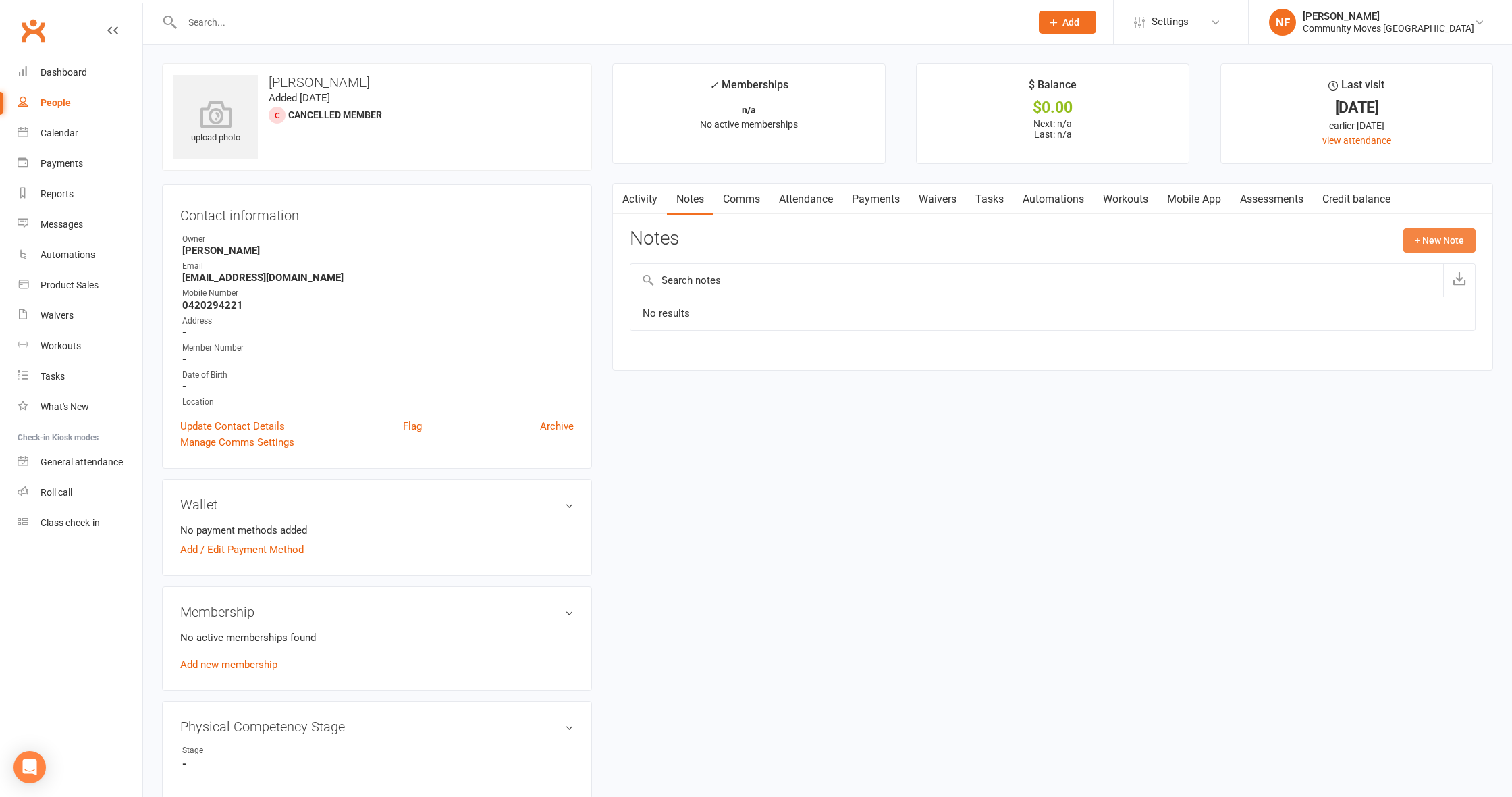
click at [1439, 245] on button "+ New Note" at bounding box center [1439, 240] width 73 height 24
click at [1267, 301] on input "text" at bounding box center [1052, 296] width 845 height 28
type input "Trial [DATE] 9am"
click at [1157, 378] on textarea at bounding box center [1052, 373] width 845 height 45
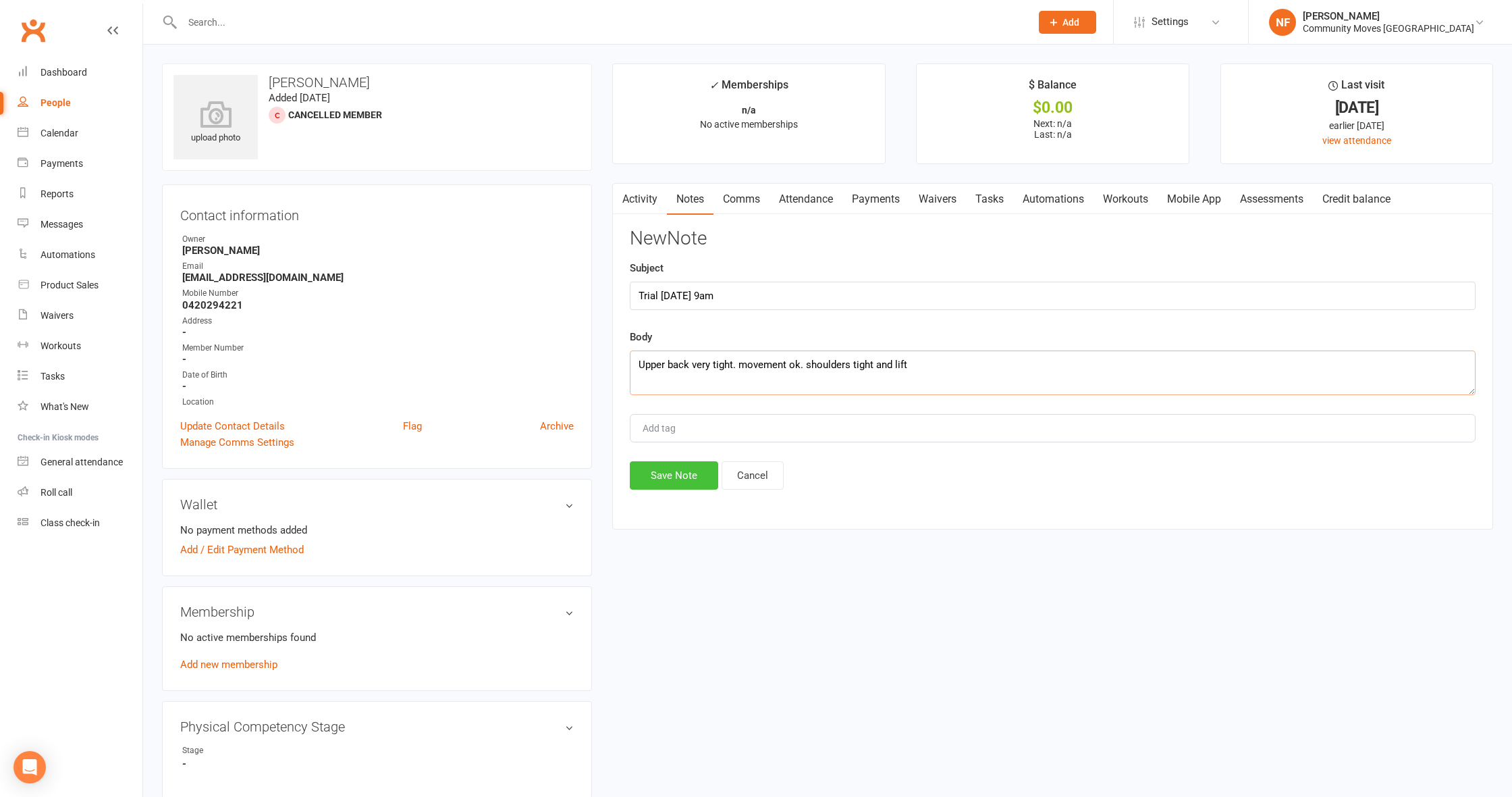
type textarea "Upper back very tight. movement ok. shoulders tight and lift"
click at [697, 475] on button "Save Note" at bounding box center [674, 475] width 88 height 28
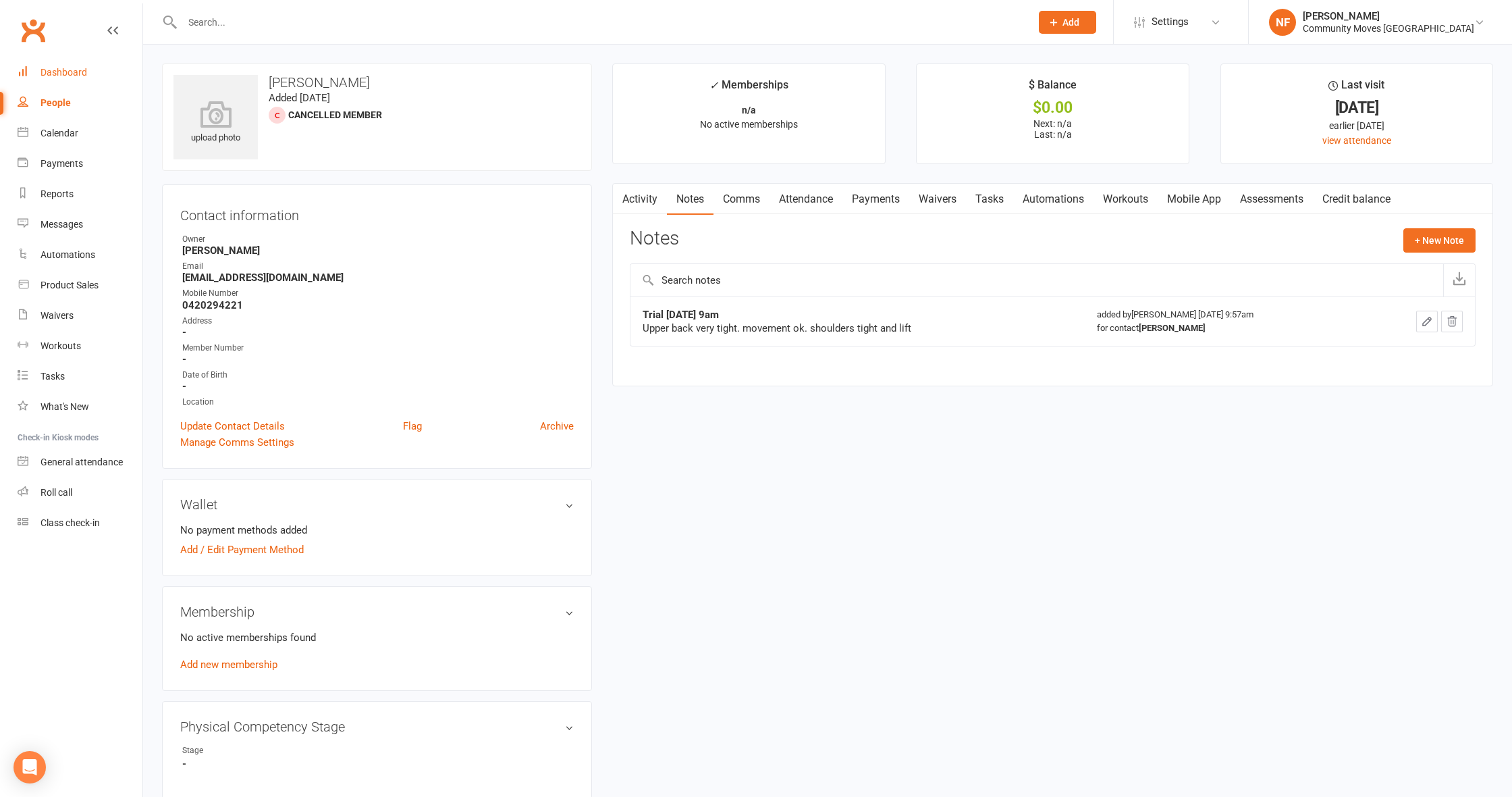
click at [68, 73] on div "Dashboard" at bounding box center [64, 73] width 47 height 11
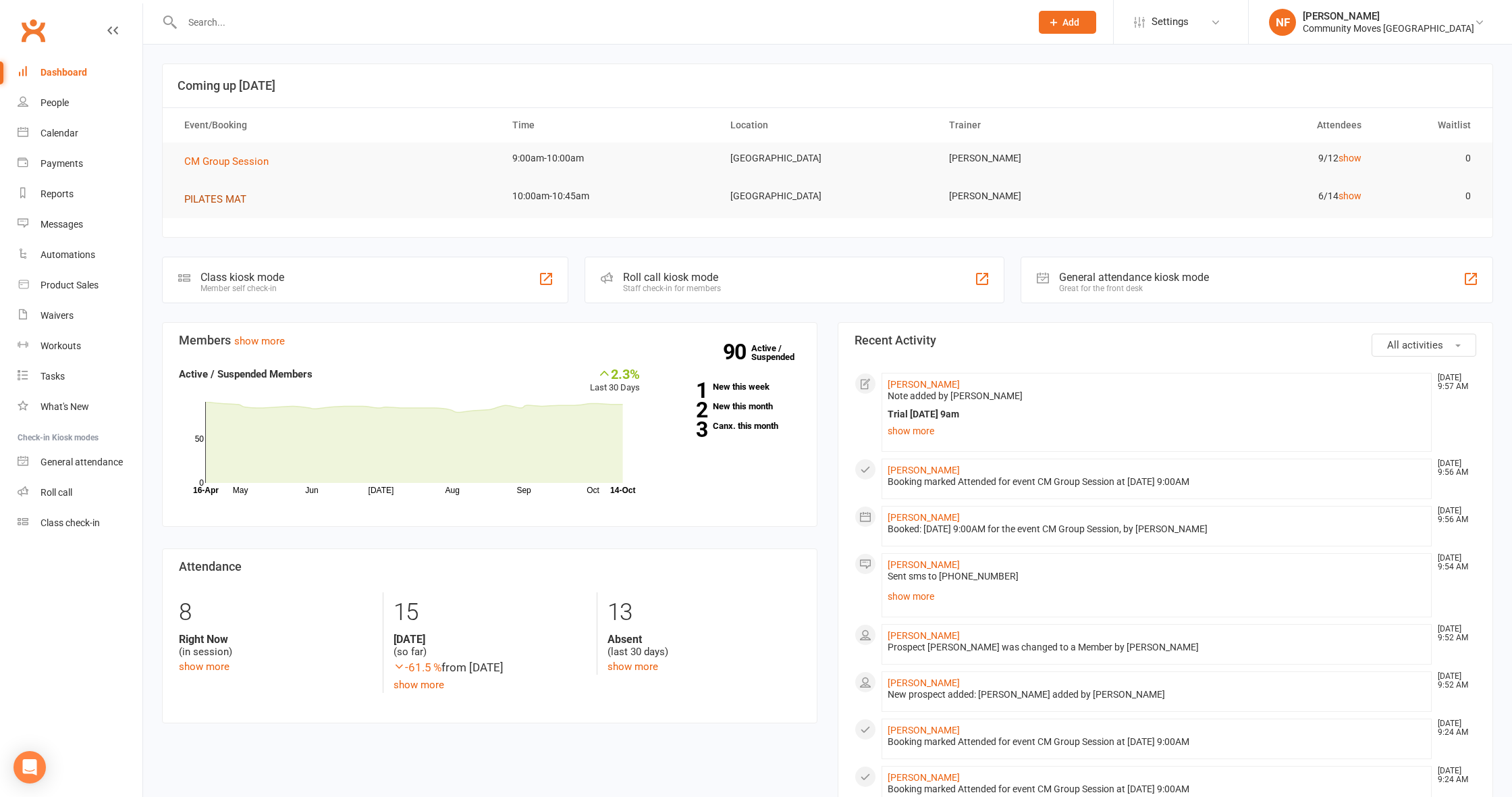
click at [229, 198] on span "PILATES MAT" at bounding box center [216, 199] width 62 height 12
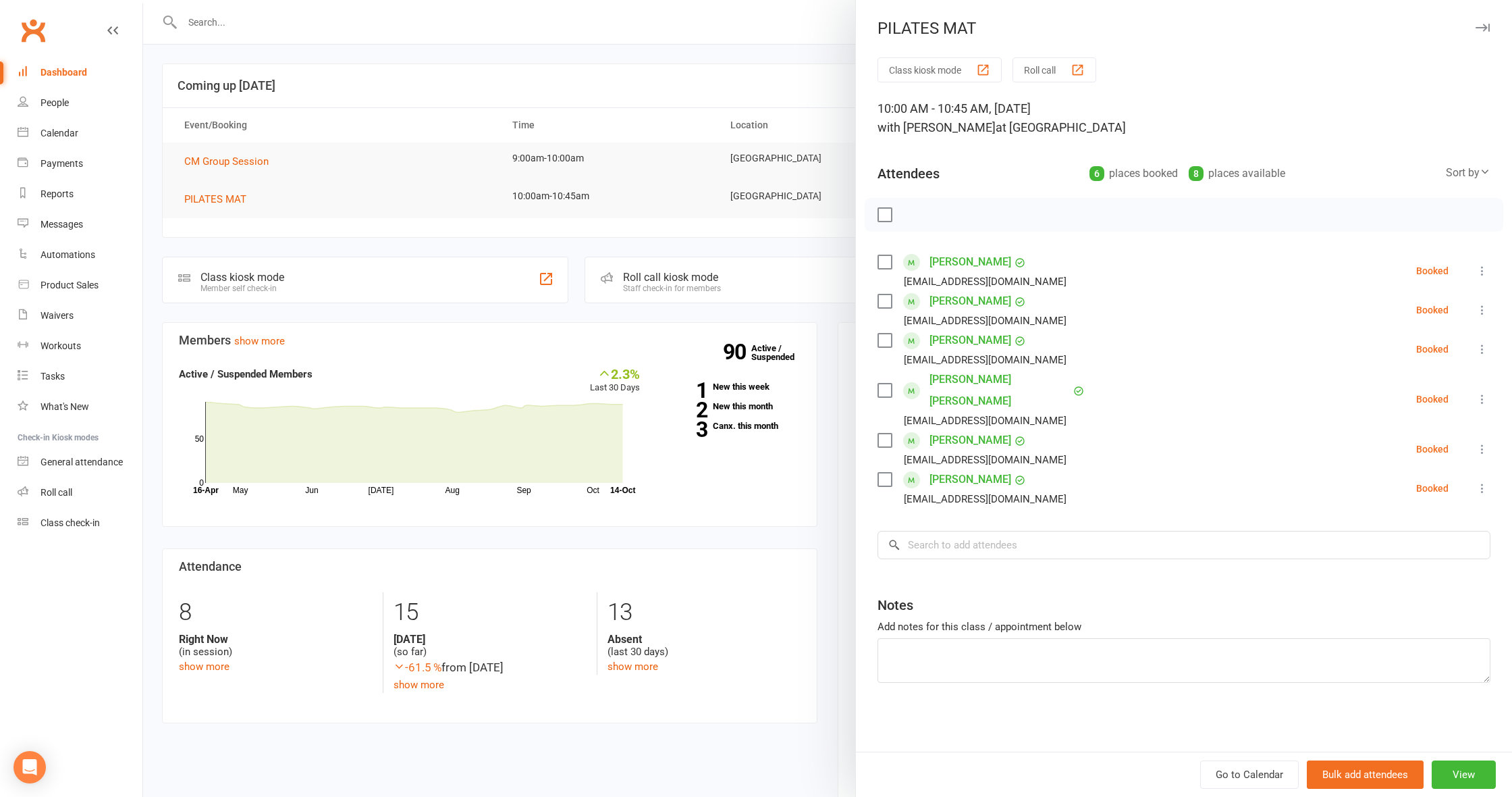
click at [886, 260] on label at bounding box center [884, 262] width 14 height 14
click at [879, 300] on label at bounding box center [884, 301] width 14 height 14
click at [883, 383] on label at bounding box center [884, 390] width 14 height 14
drag, startPoint x: 886, startPoint y: 419, endPoint x: 885, endPoint y: 397, distance: 22.0
click at [886, 433] on label at bounding box center [884, 440] width 14 height 14
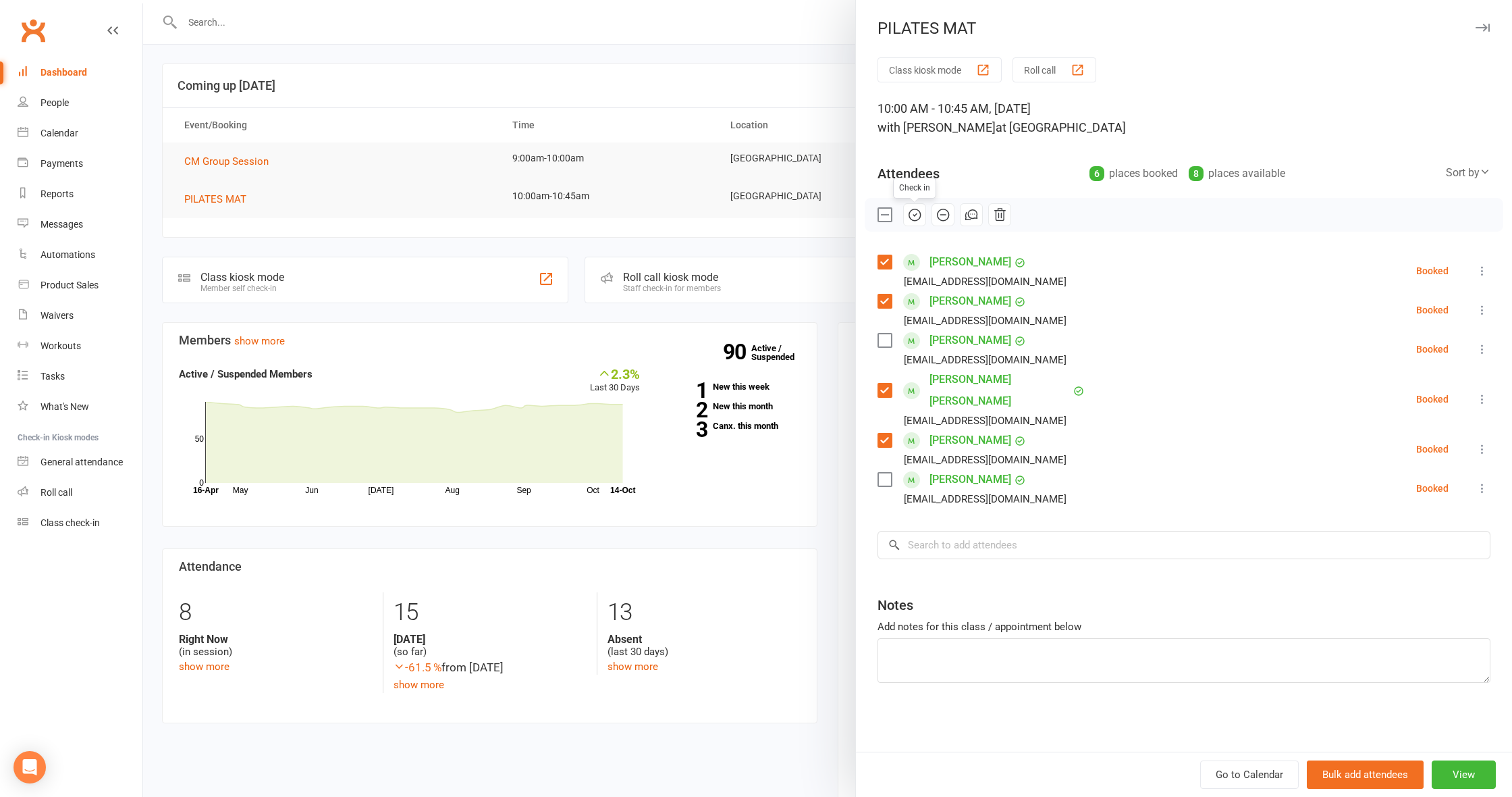
click at [913, 215] on icon "button" at bounding box center [914, 216] width 1 height 1
click at [883, 473] on label at bounding box center [884, 480] width 14 height 14
click at [917, 214] on icon "button" at bounding box center [915, 215] width 15 height 15
click at [914, 216] on icon "button" at bounding box center [915, 214] width 2 height 2
